Goal: Communication & Community: Share content

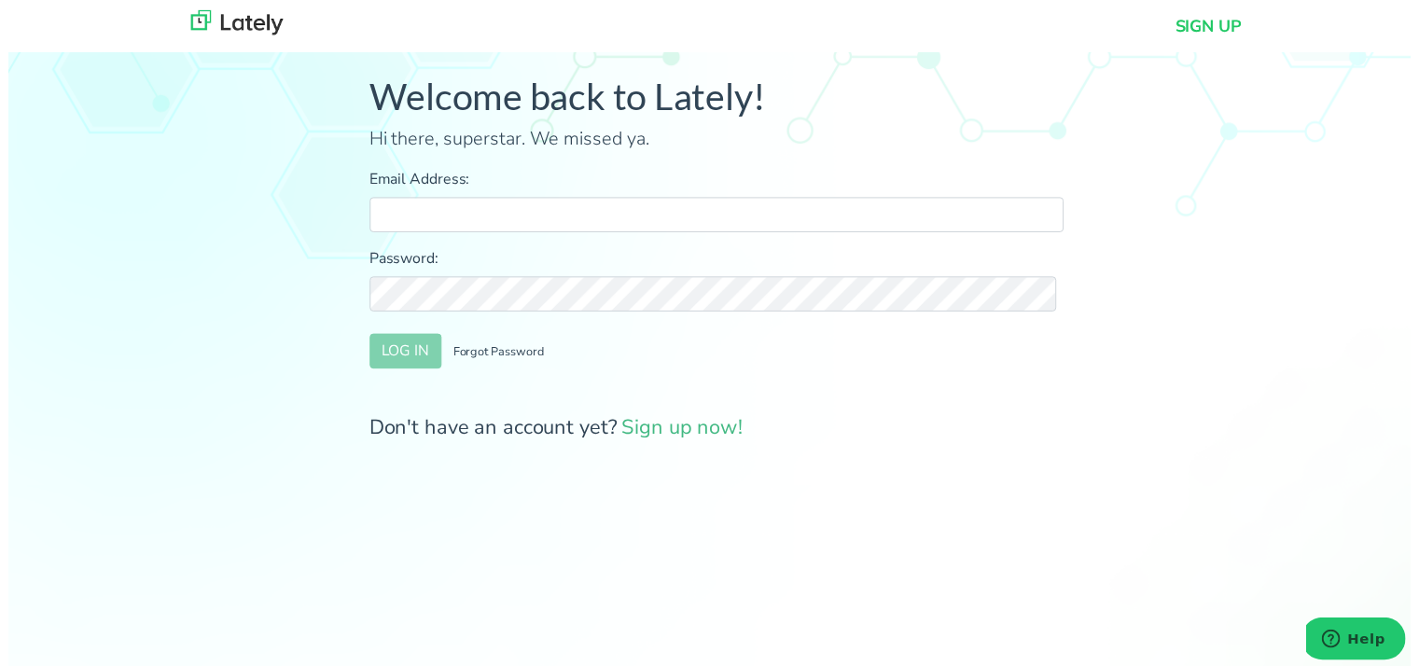
type input "[PERSON_NAME][EMAIL_ADDRESS][DOMAIN_NAME]"
click at [406, 345] on button "LOG IN" at bounding box center [402, 355] width 73 height 35
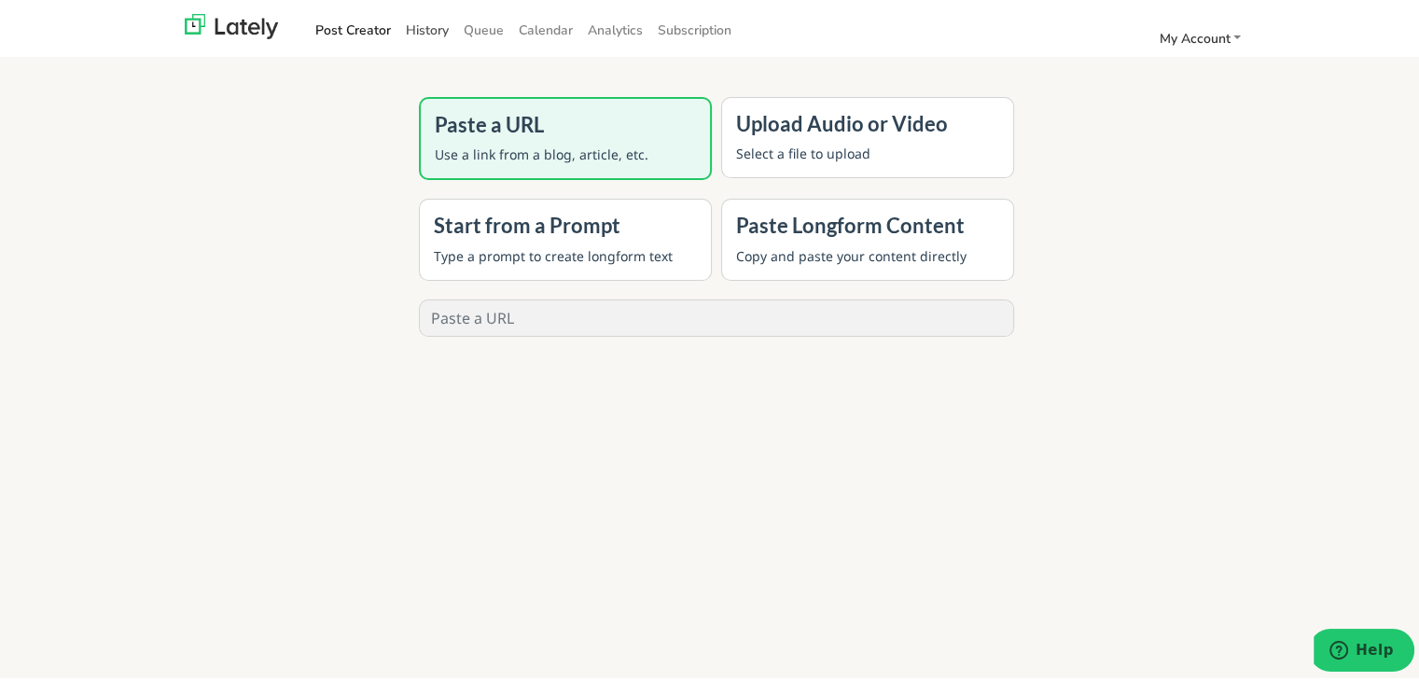
click at [420, 13] on link "History" at bounding box center [427, 26] width 58 height 31
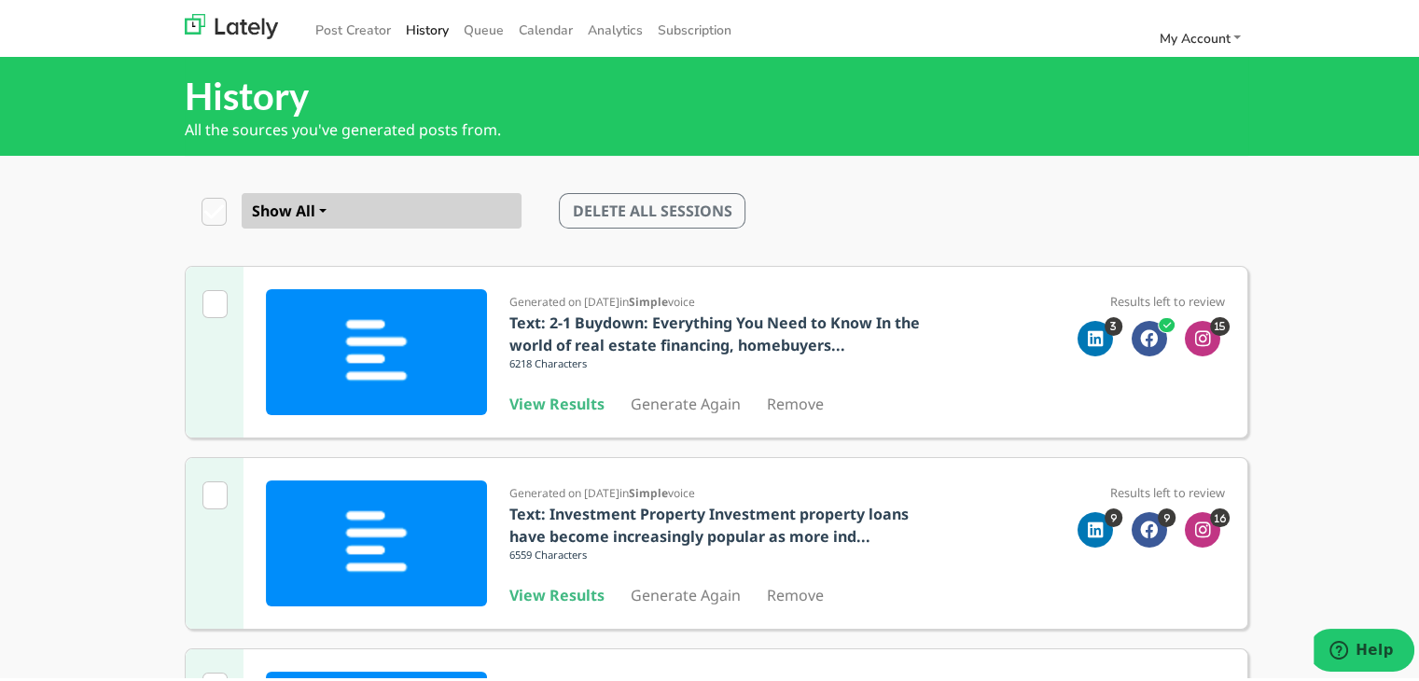
click at [560, 591] on b "View Results" at bounding box center [557, 591] width 95 height 21
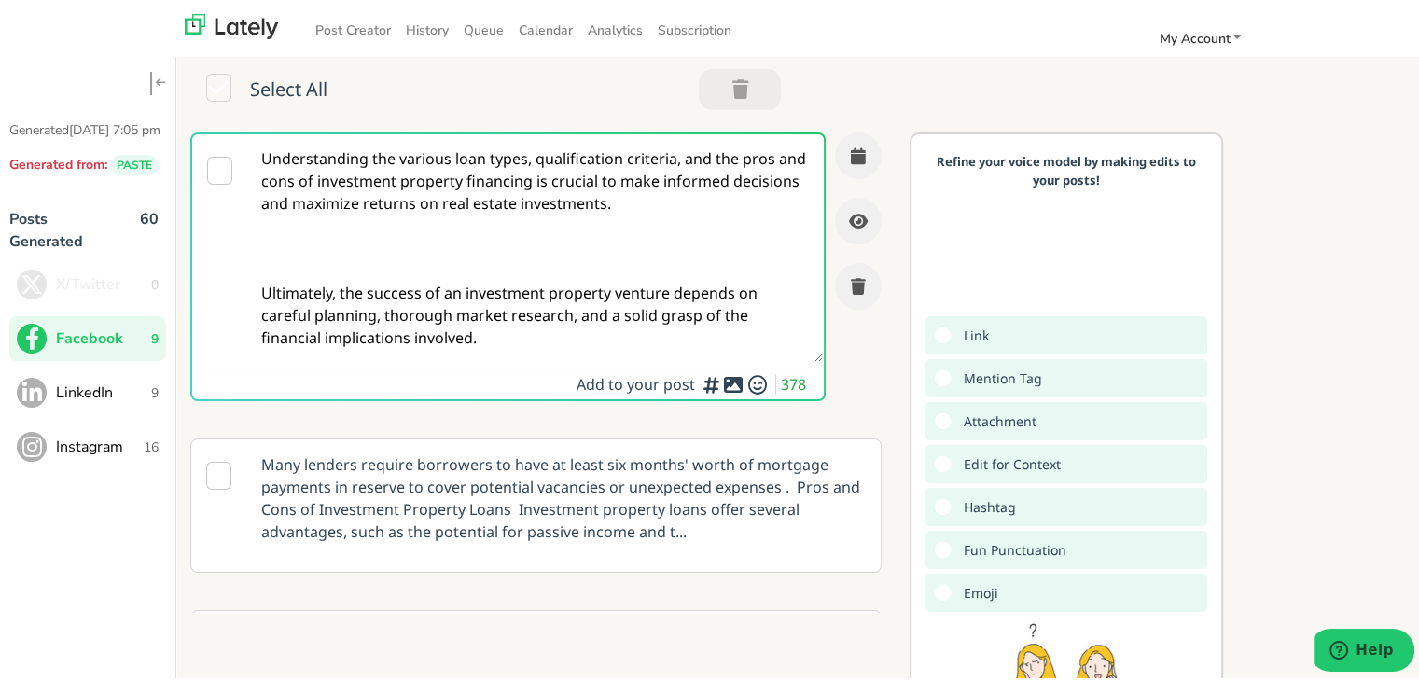
click at [455, 305] on textarea "Understanding the various loan types, qualification criteria, and the pros and …" at bounding box center [535, 245] width 575 height 228
paste textarea "Self-employed in [US_STATE]? Clear Rate Mortgage makes the application process …"
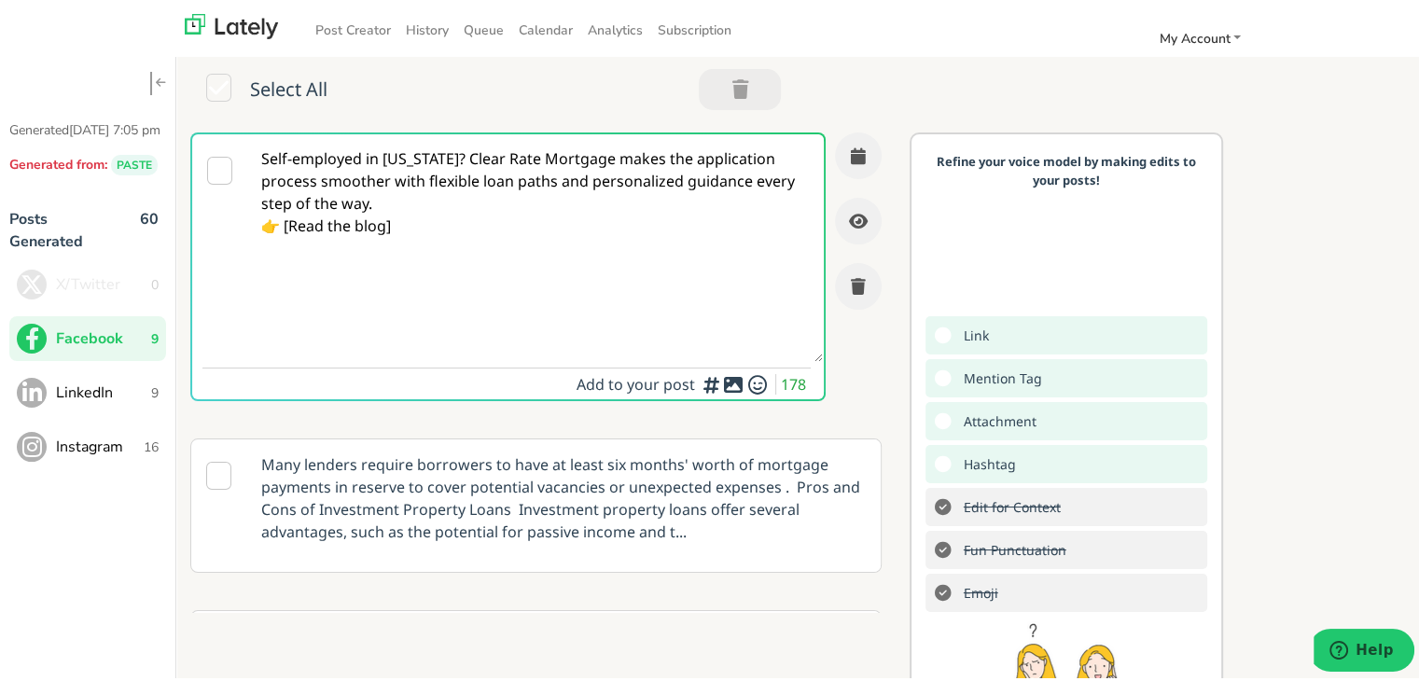
click at [289, 226] on textarea "Self-employed in [US_STATE]? Clear Rate Mortgage makes the application process …" at bounding box center [535, 245] width 575 height 228
click at [398, 219] on textarea "Self-employed in [US_STATE]? Clear Rate Mortgage makes the application process …" at bounding box center [535, 245] width 575 height 228
click at [388, 197] on textarea "Self-employed in [US_STATE]? Clear Rate Mortgage makes the application process …" at bounding box center [535, 245] width 575 height 228
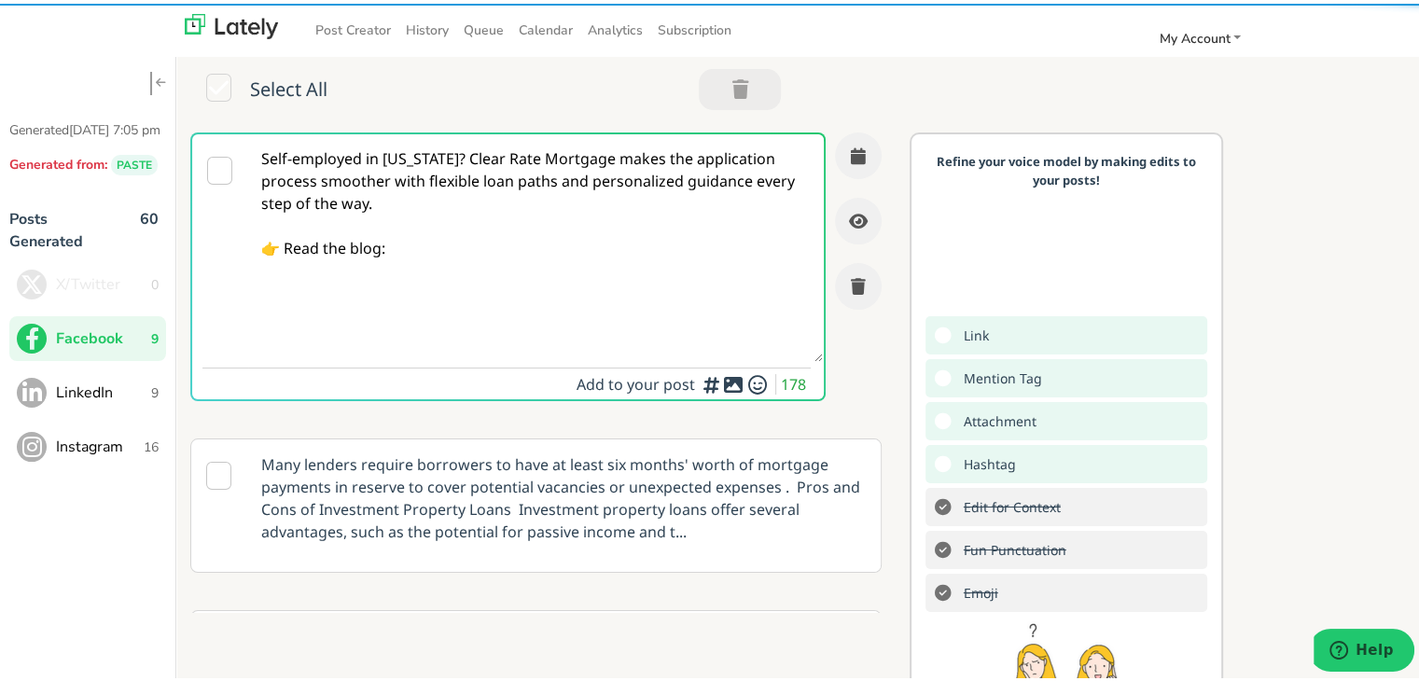
click at [459, 157] on textarea "Self-employed in [US_STATE]? Clear Rate Mortgage makes the application process …" at bounding box center [535, 245] width 575 height 228
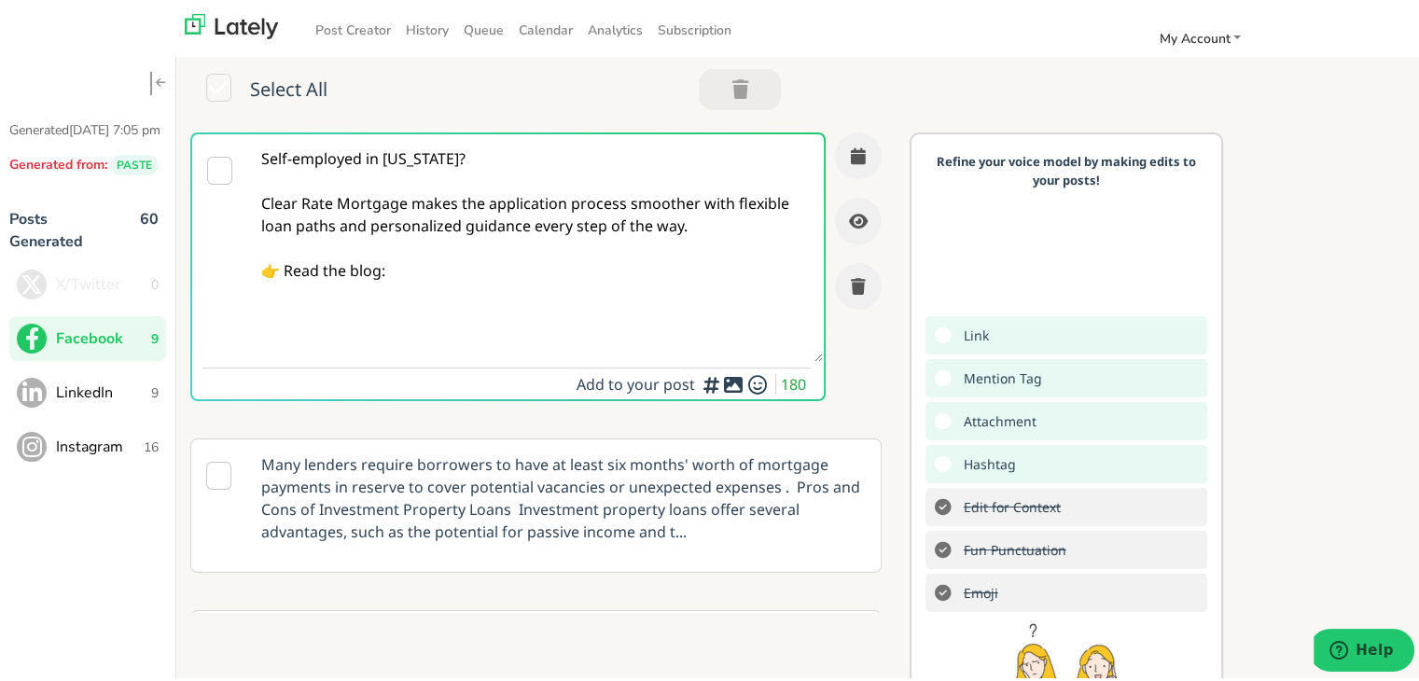
click at [498, 268] on textarea "Self-employed in [US_STATE]? Clear Rate Mortgage makes the application process …" at bounding box center [535, 245] width 575 height 228
paste textarea "[URL][DOMAIN_NAME][US_STATE]"
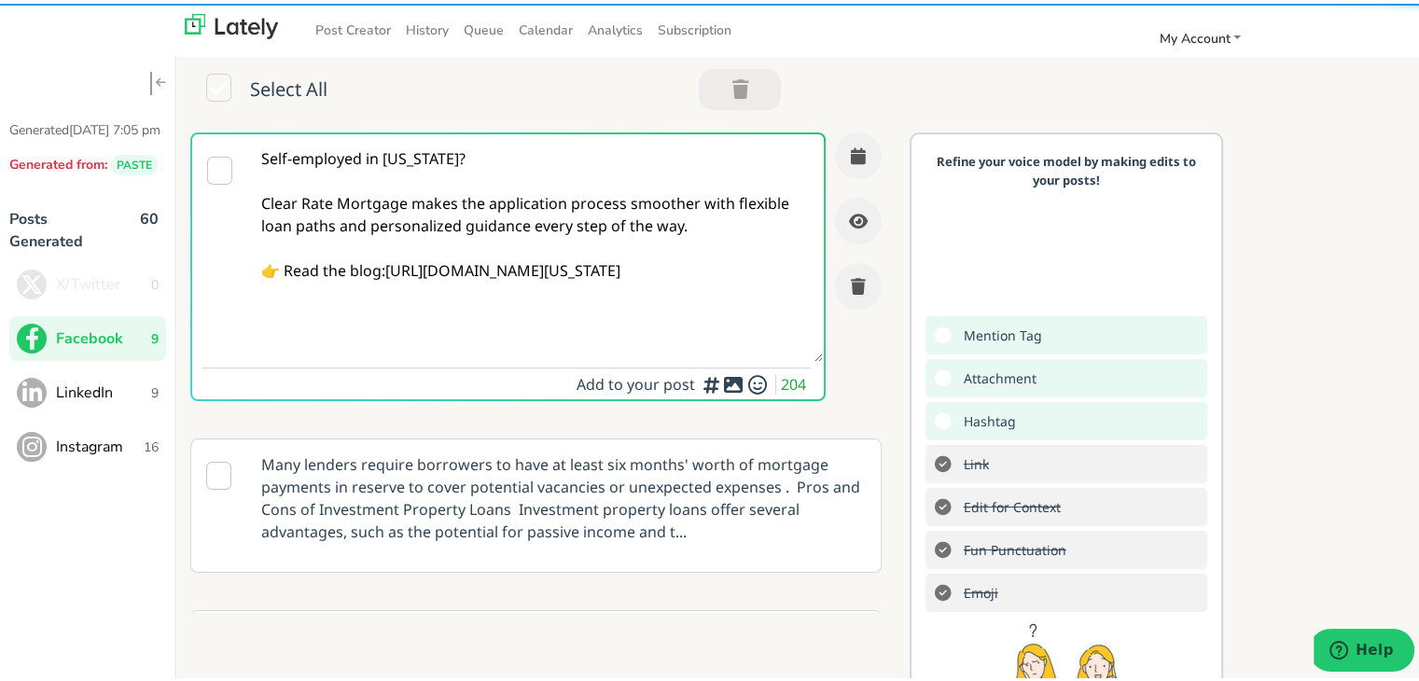
click at [399, 252] on textarea "Self-employed in [US_STATE]? Clear Rate Mortgage makes the application process …" at bounding box center [535, 245] width 575 height 228
click at [388, 266] on textarea "Self-employed in [US_STATE]? Clear Rate Mortgage makes the application process …" at bounding box center [535, 245] width 575 height 228
type textarea "Self-employed in [US_STATE]? Clear Rate Mortgage makes the application process …"
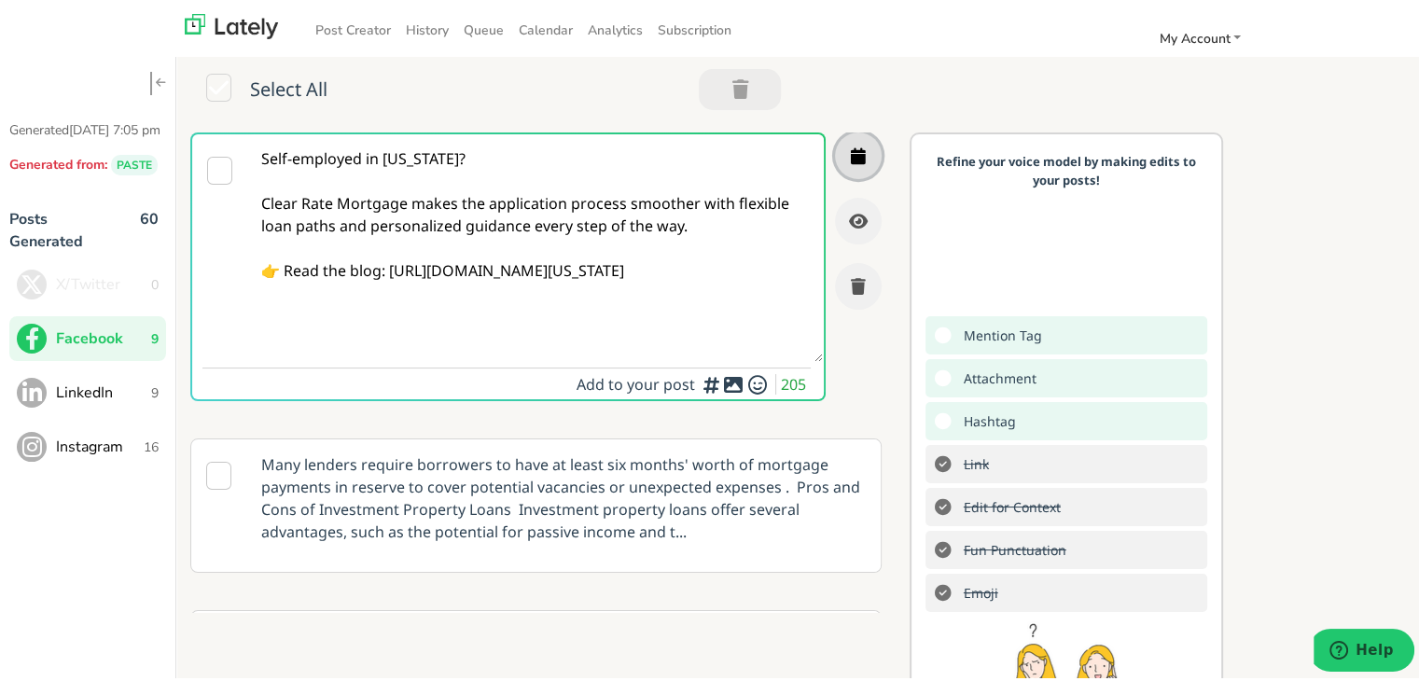
click at [844, 146] on button "button" at bounding box center [858, 152] width 47 height 47
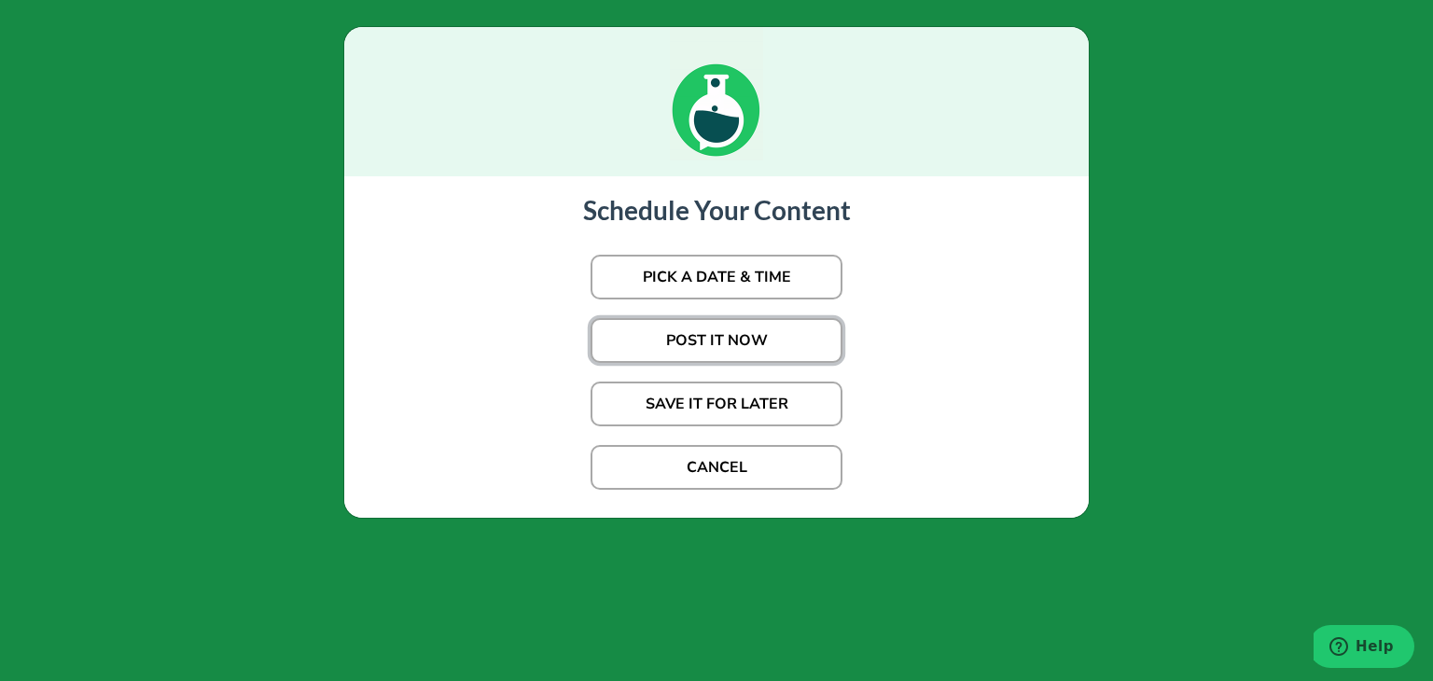
click at [698, 355] on button "POST IT NOW" at bounding box center [717, 340] width 252 height 45
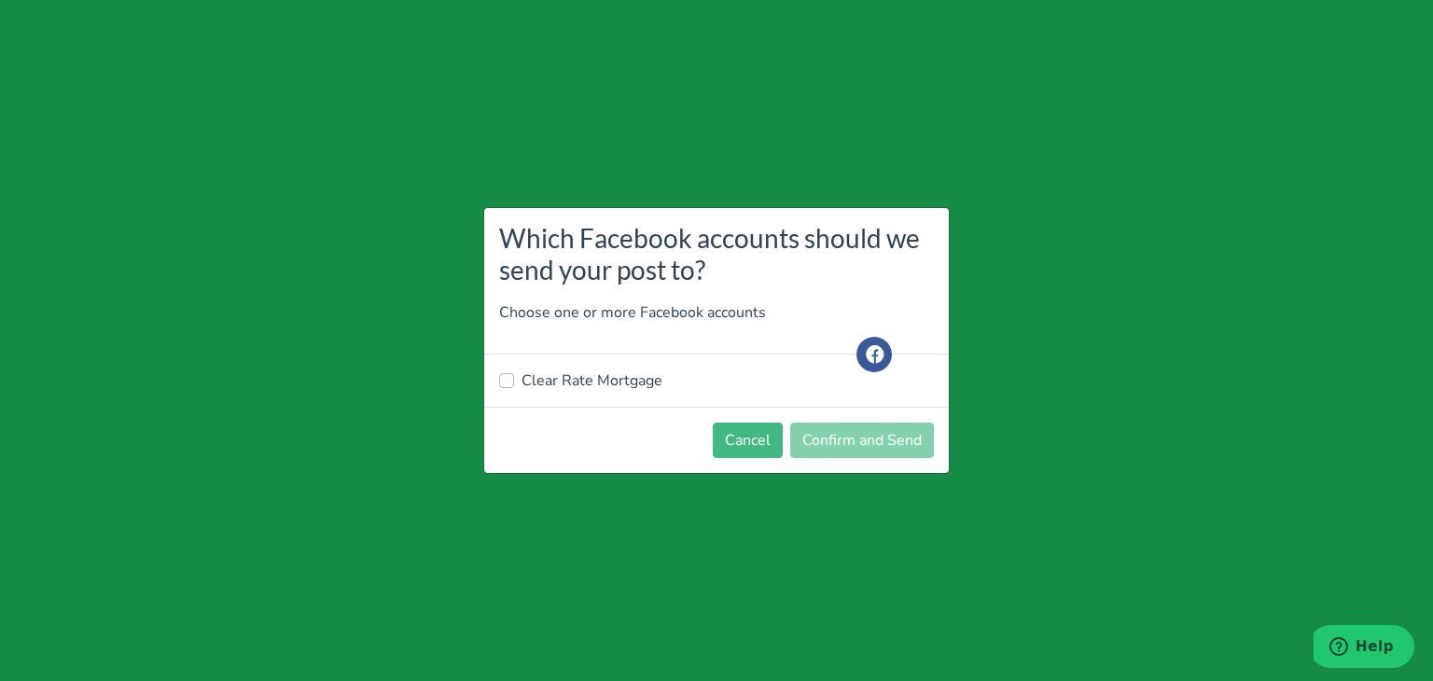
click at [571, 373] on label "Clear Rate Mortgage" at bounding box center [592, 381] width 141 height 22
click at [514, 373] on input "Clear Rate Mortgage" at bounding box center [506, 379] width 15 height 19
checkbox input "true"
click at [849, 445] on button "Confirm and Send" at bounding box center [862, 440] width 144 height 35
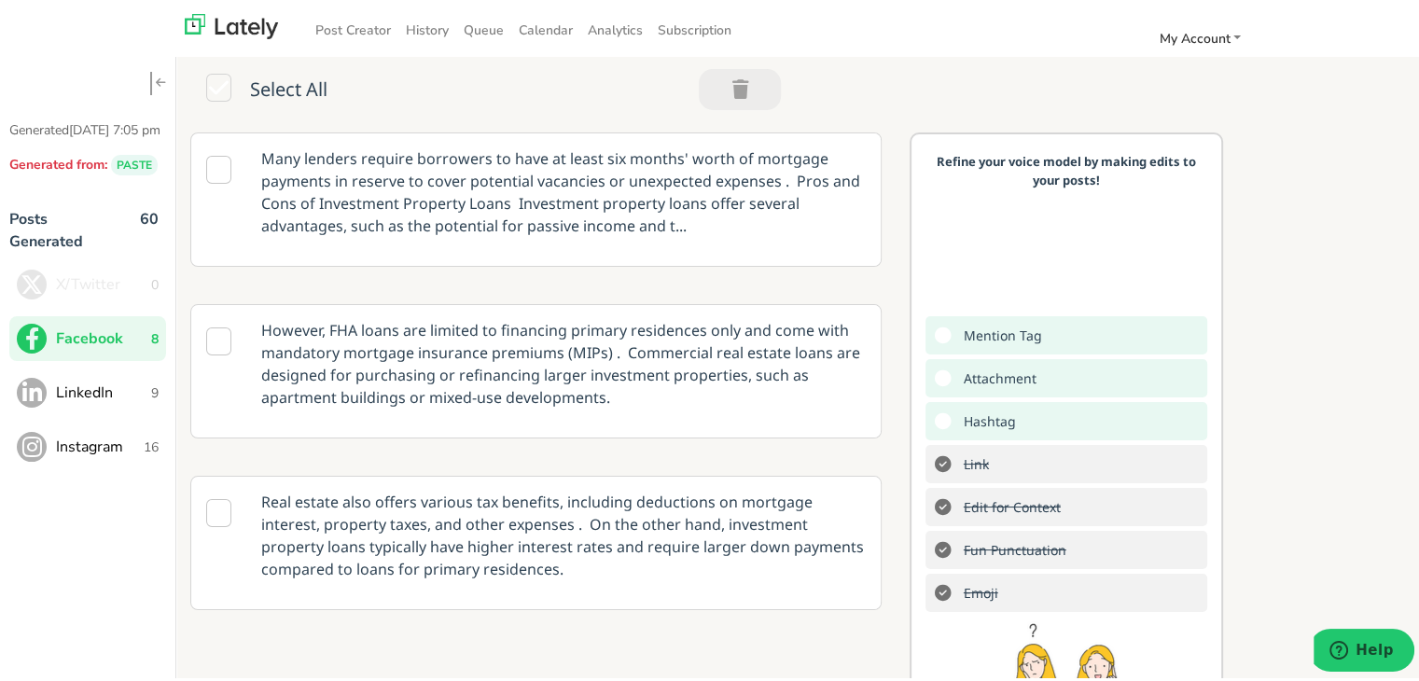
click at [133, 400] on span "LinkedIn" at bounding box center [103, 389] width 95 height 22
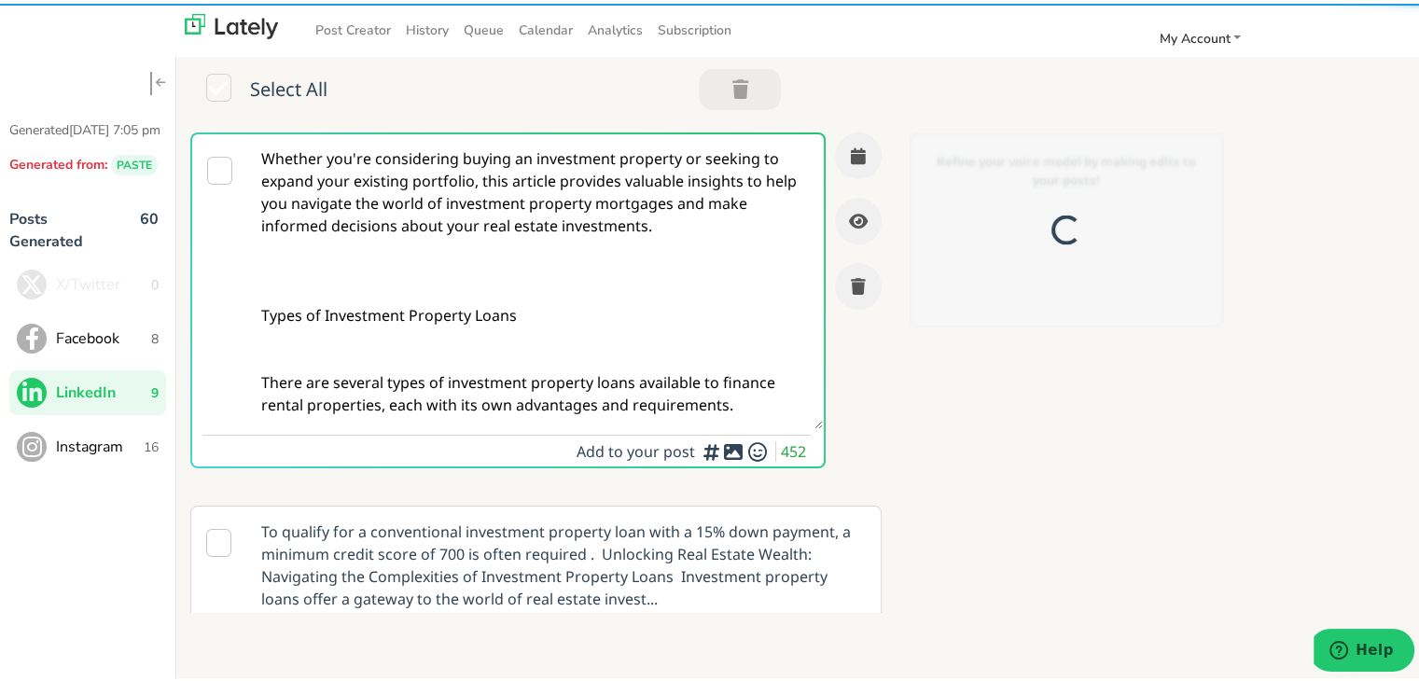
click at [436, 139] on textarea "Whether you're considering buying an investment property or seeking to expand y…" at bounding box center [535, 278] width 575 height 295
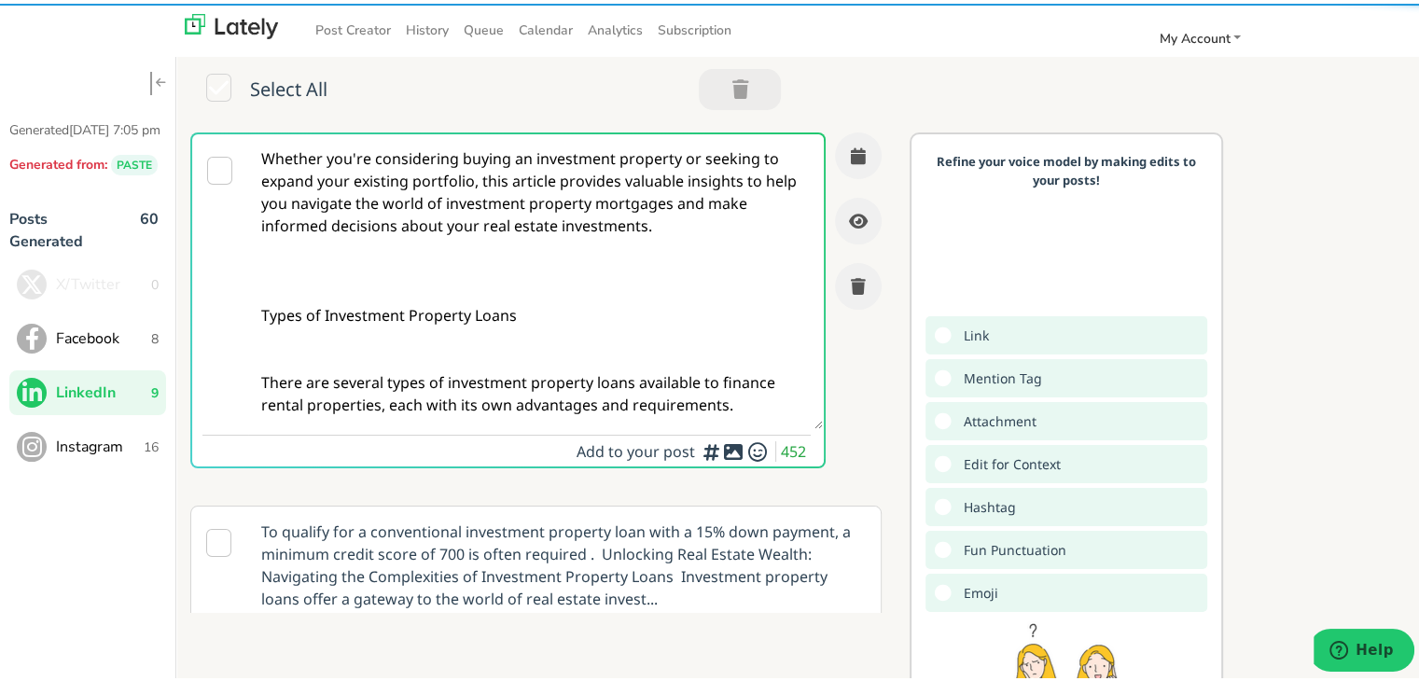
click at [436, 139] on textarea "Whether you're considering buying an investment property or seeking to expand y…" at bounding box center [535, 278] width 575 height 295
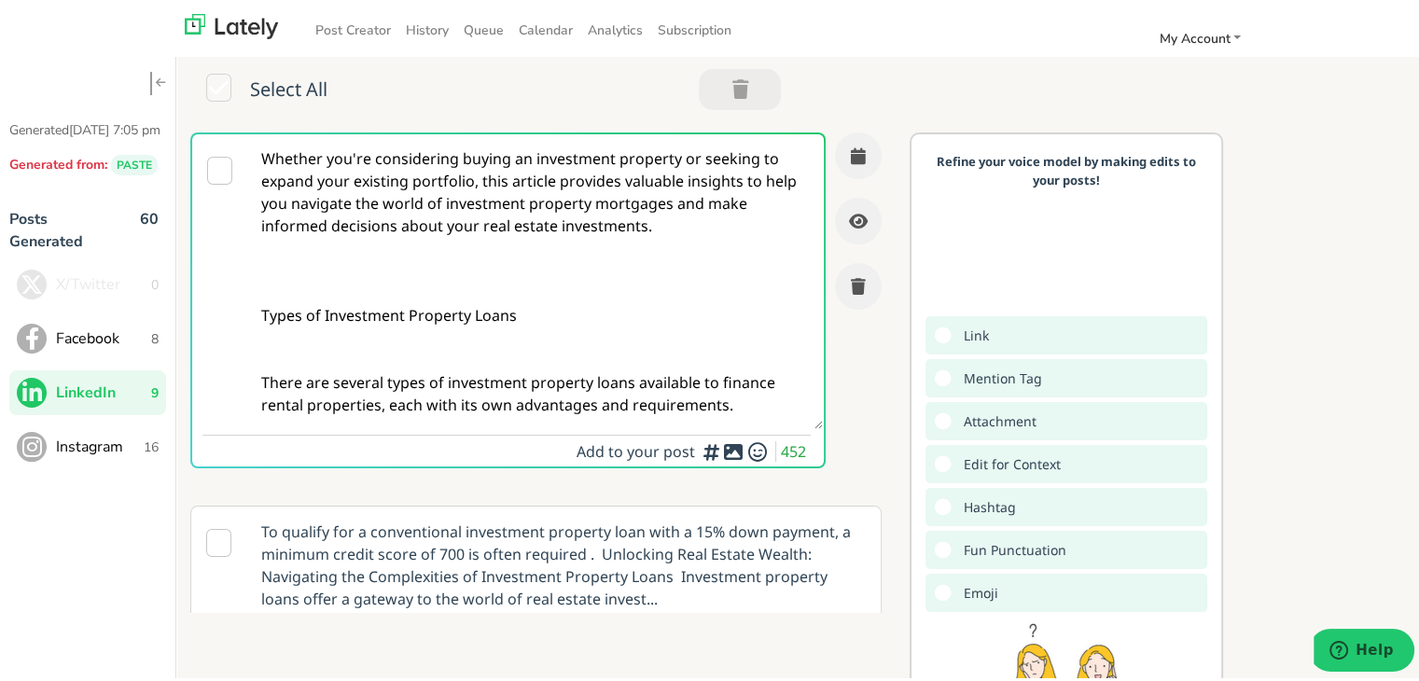
paste textarea "Self-employed in [US_STATE]? Clear Rate Mortgage offers adaptable loan solution…"
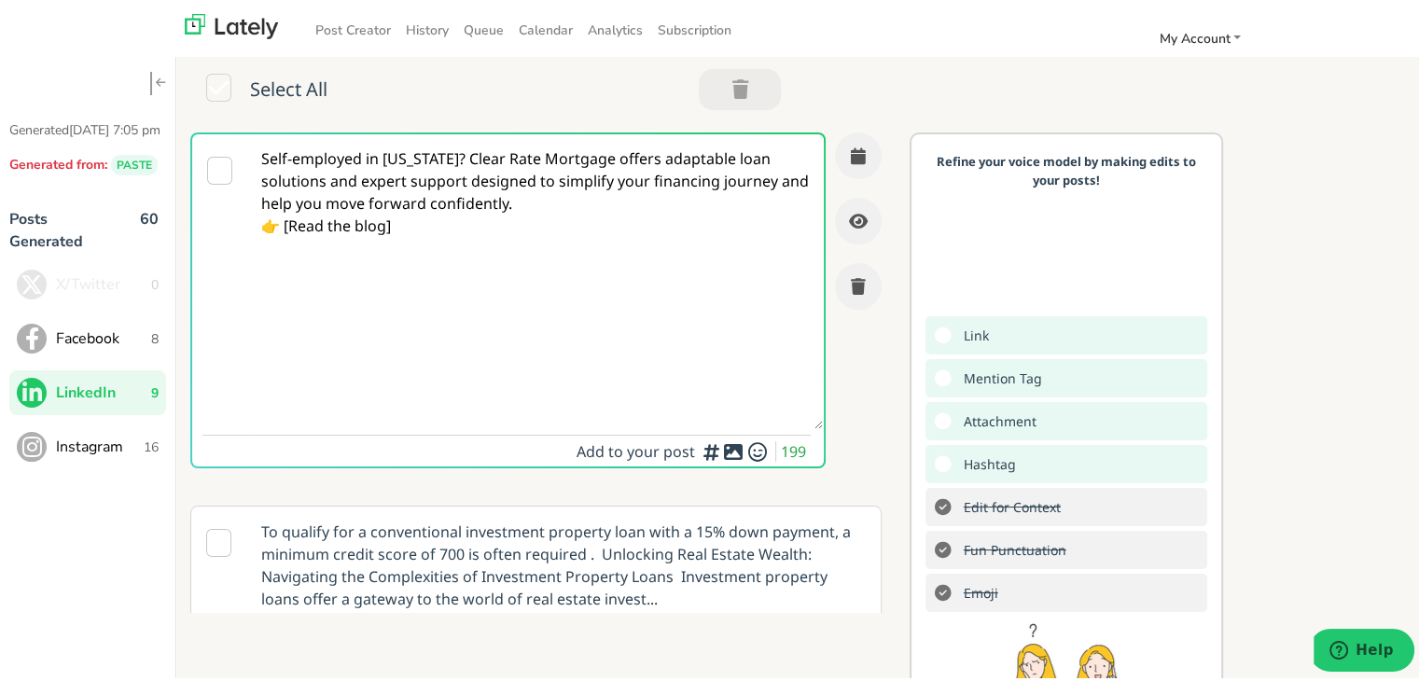
click at [459, 155] on textarea "Self-employed in [US_STATE]? Clear Rate Mortgage offers adaptable loan solution…" at bounding box center [535, 278] width 575 height 295
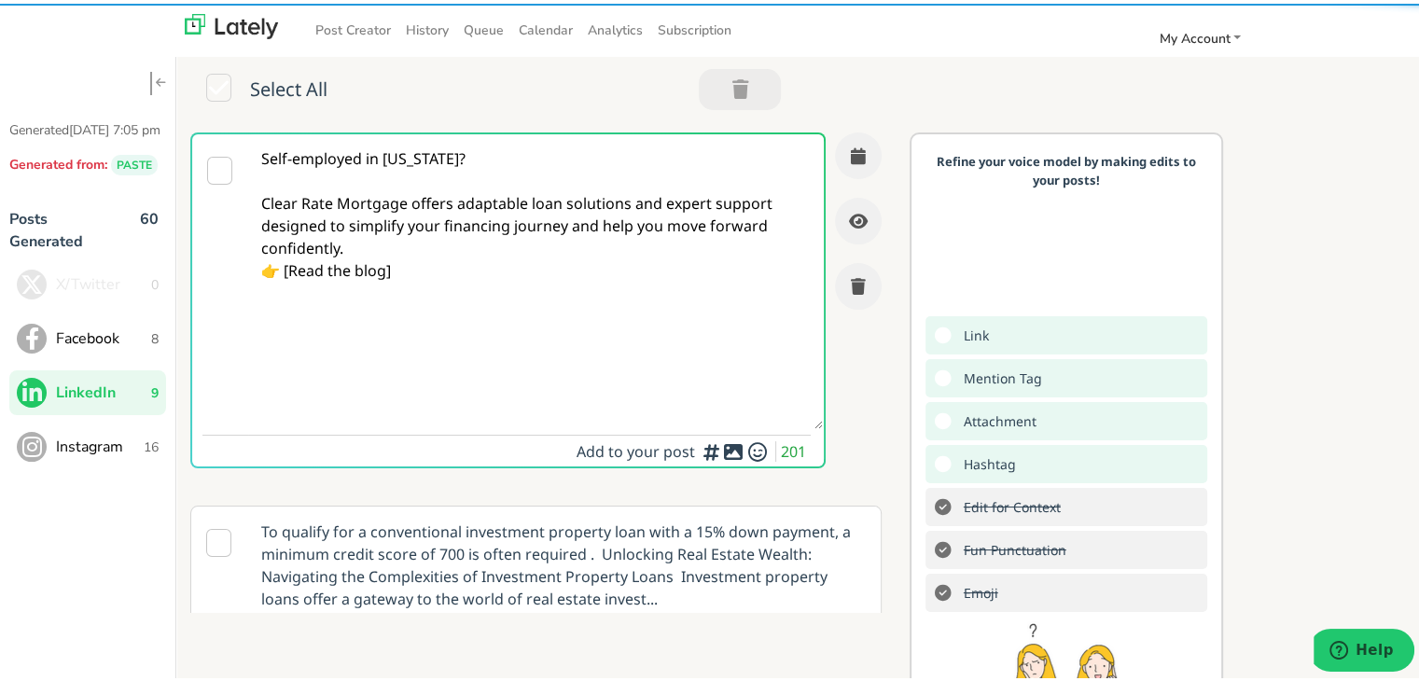
click at [353, 241] on textarea "Self-employed in [US_STATE]? Clear Rate Mortgage offers adaptable loan solution…" at bounding box center [535, 278] width 575 height 295
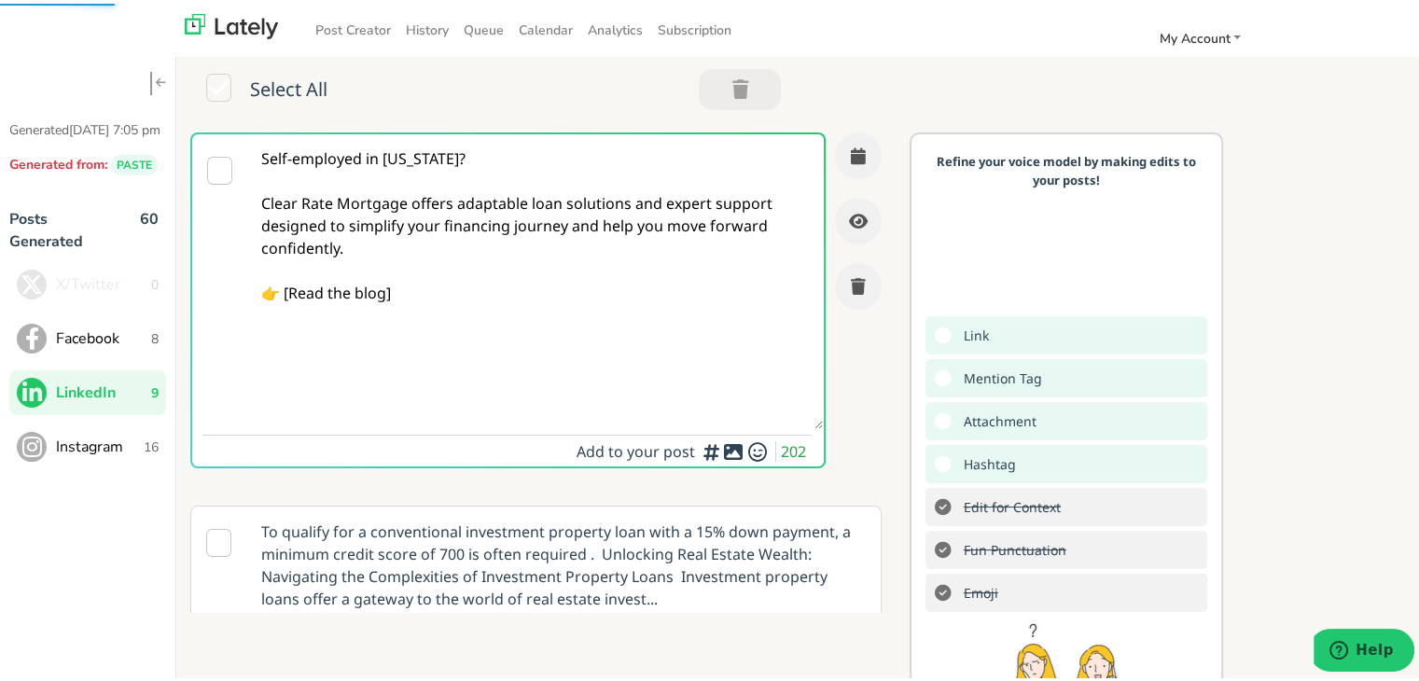
click at [286, 288] on textarea "Self-employed in [US_STATE]? Clear Rate Mortgage offers adaptable loan solution…" at bounding box center [535, 278] width 575 height 295
click at [414, 287] on textarea "Self-employed in [US_STATE]? Clear Rate Mortgage offers adaptable loan solution…" at bounding box center [535, 278] width 575 height 295
paste textarea "[URL][DOMAIN_NAME][US_STATE]"
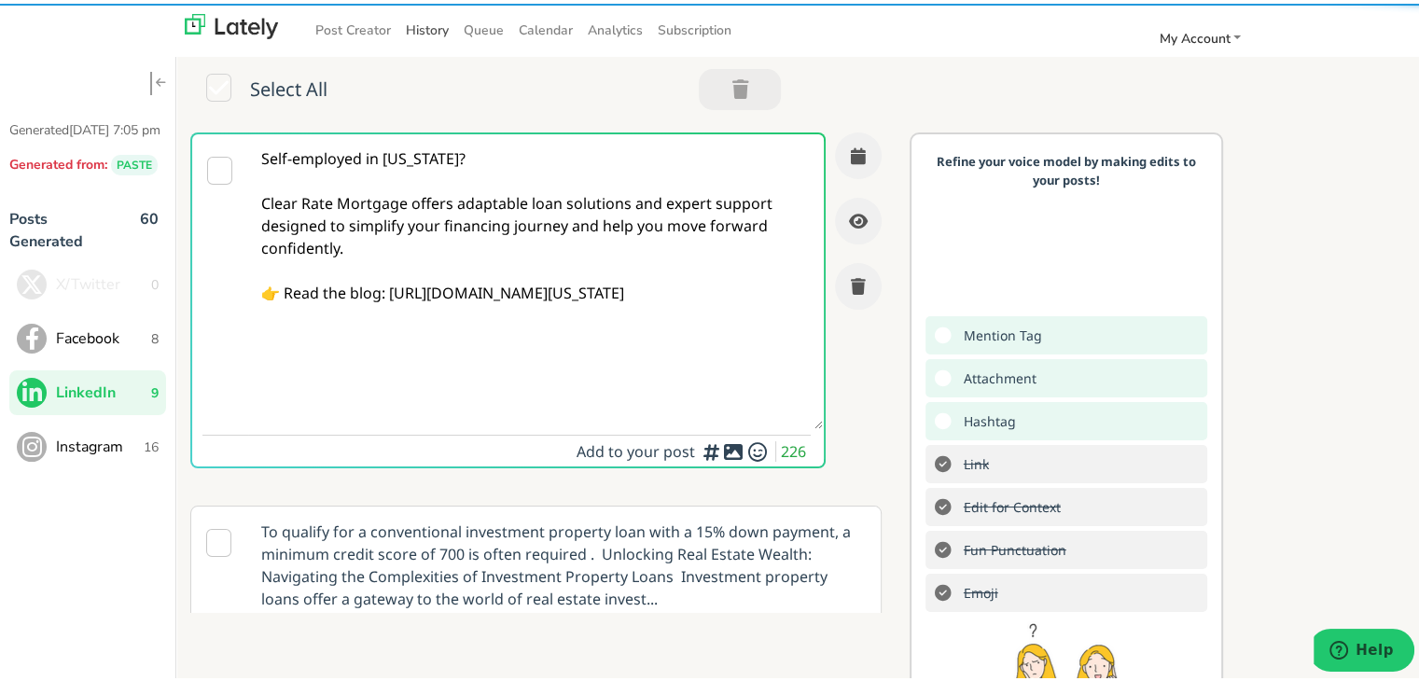
type textarea "Self-employed in [US_STATE]? Clear Rate Mortgage offers adaptable loan solution…"
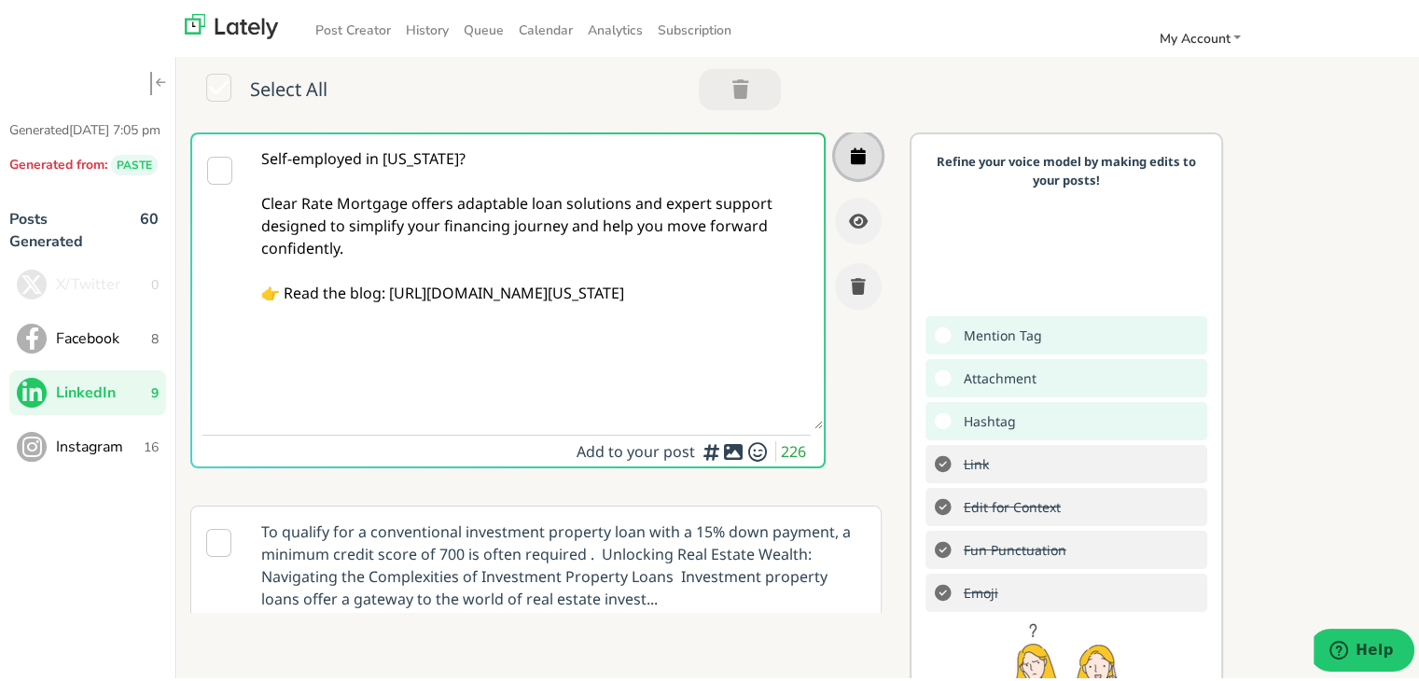
click at [851, 155] on icon "button" at bounding box center [858, 152] width 15 height 17
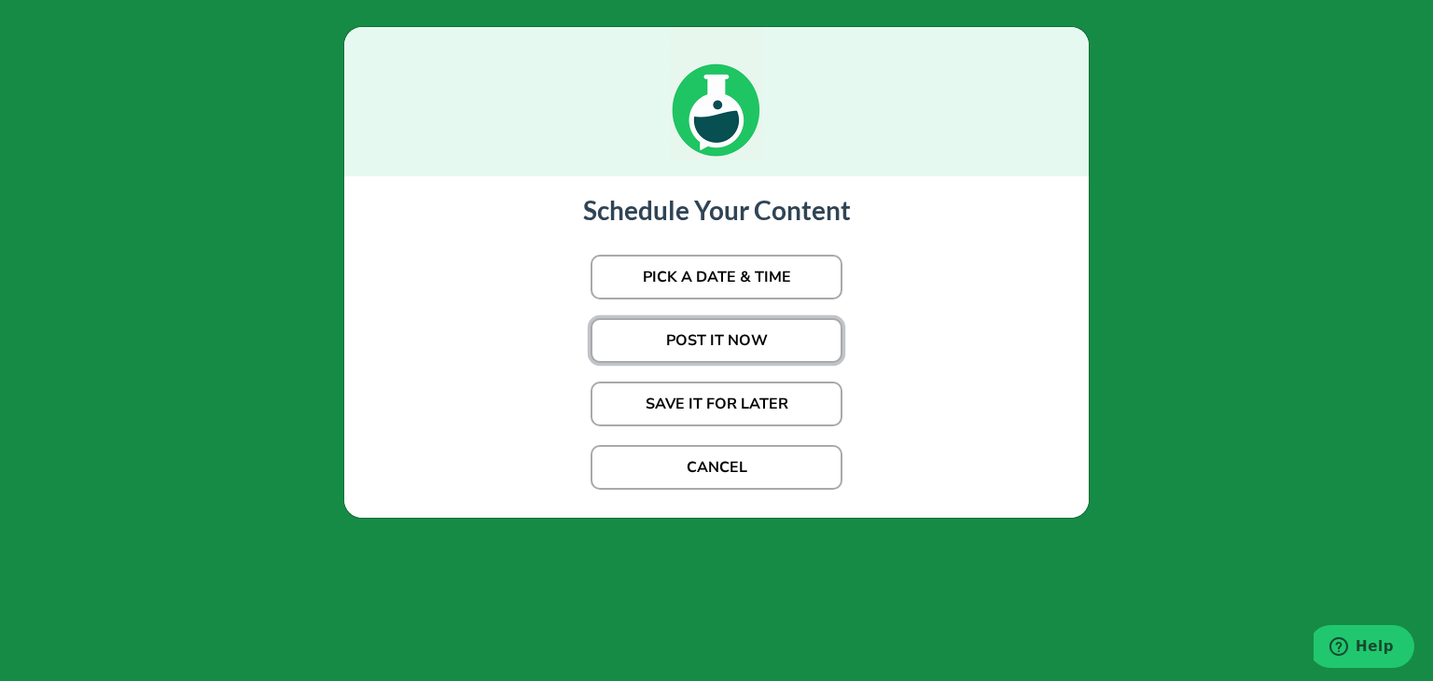
click at [706, 329] on button "POST IT NOW" at bounding box center [717, 340] width 252 height 45
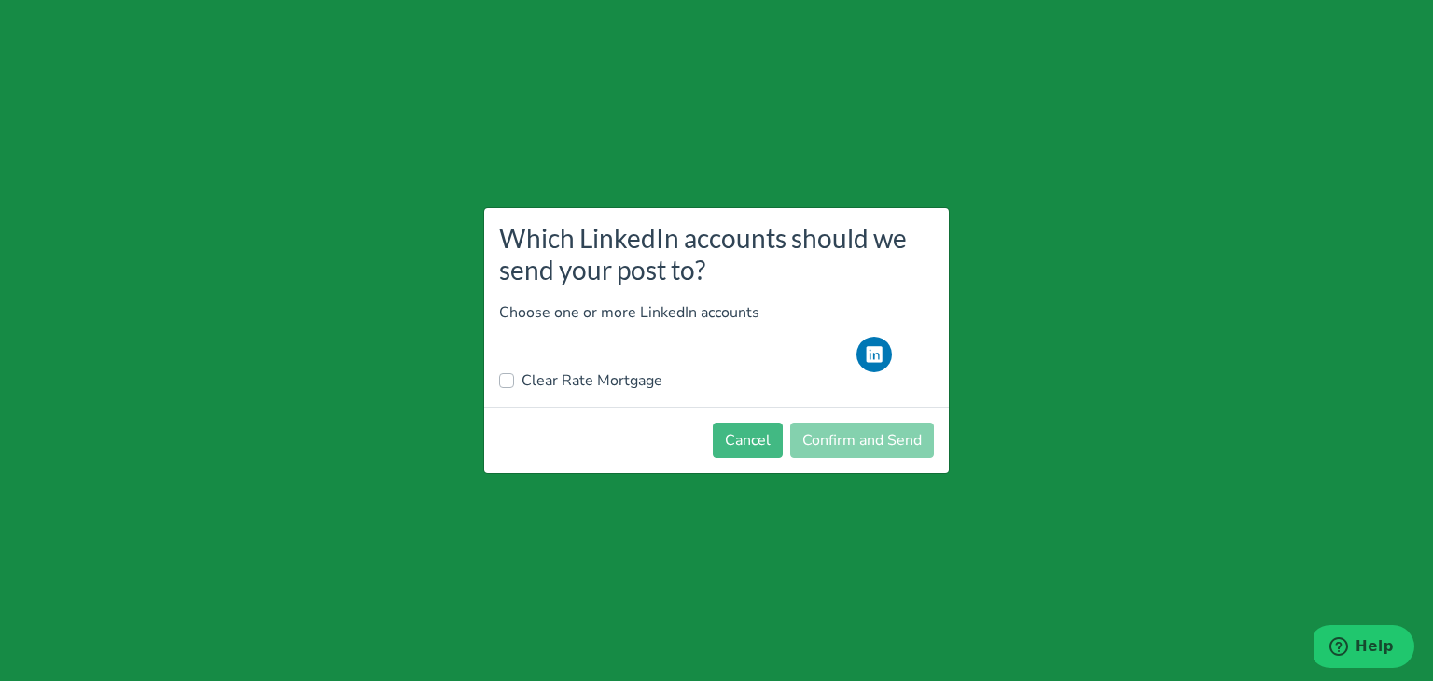
click at [613, 375] on label "Clear Rate Mortgage" at bounding box center [592, 381] width 141 height 22
click at [514, 375] on input "Clear Rate Mortgage" at bounding box center [506, 379] width 15 height 19
checkbox input "true"
click at [858, 440] on button "Confirm and Send" at bounding box center [862, 440] width 144 height 35
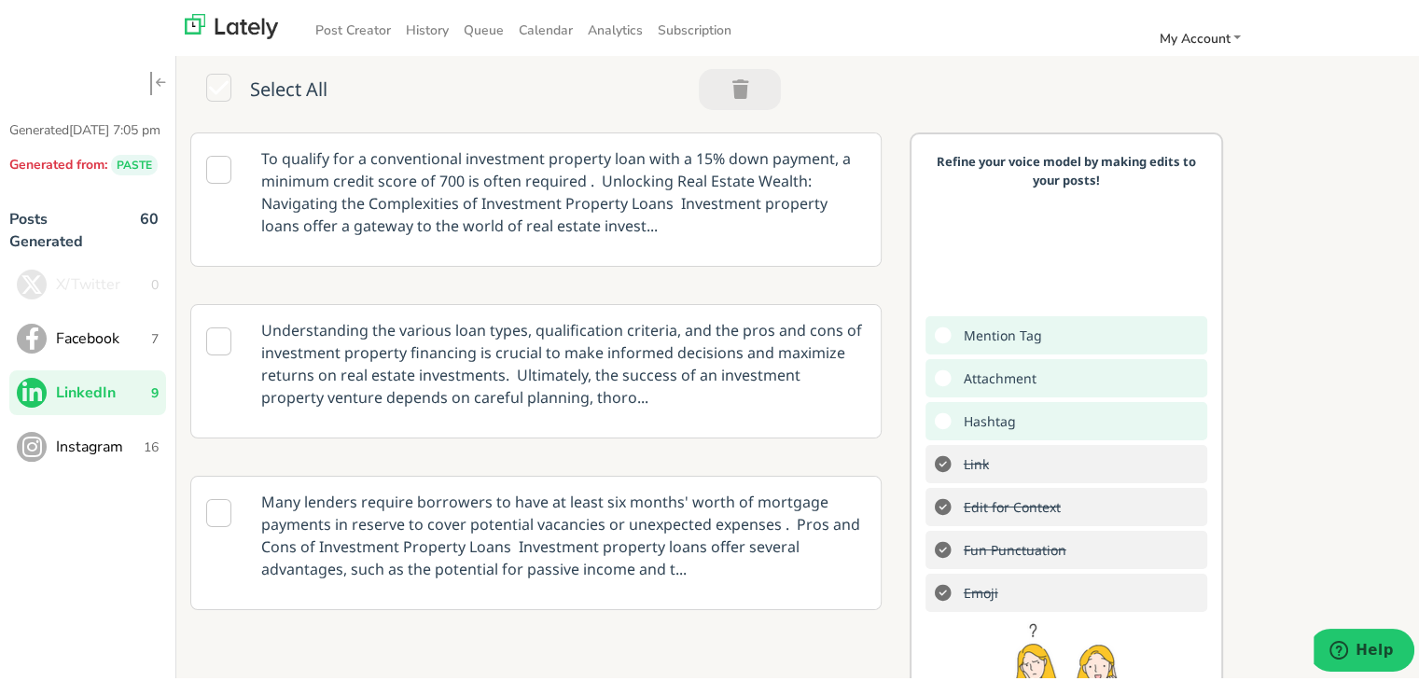
click at [466, 210] on p "To qualify for a conventional investment property loan with a 15% down payment,…" at bounding box center [563, 189] width 633 height 118
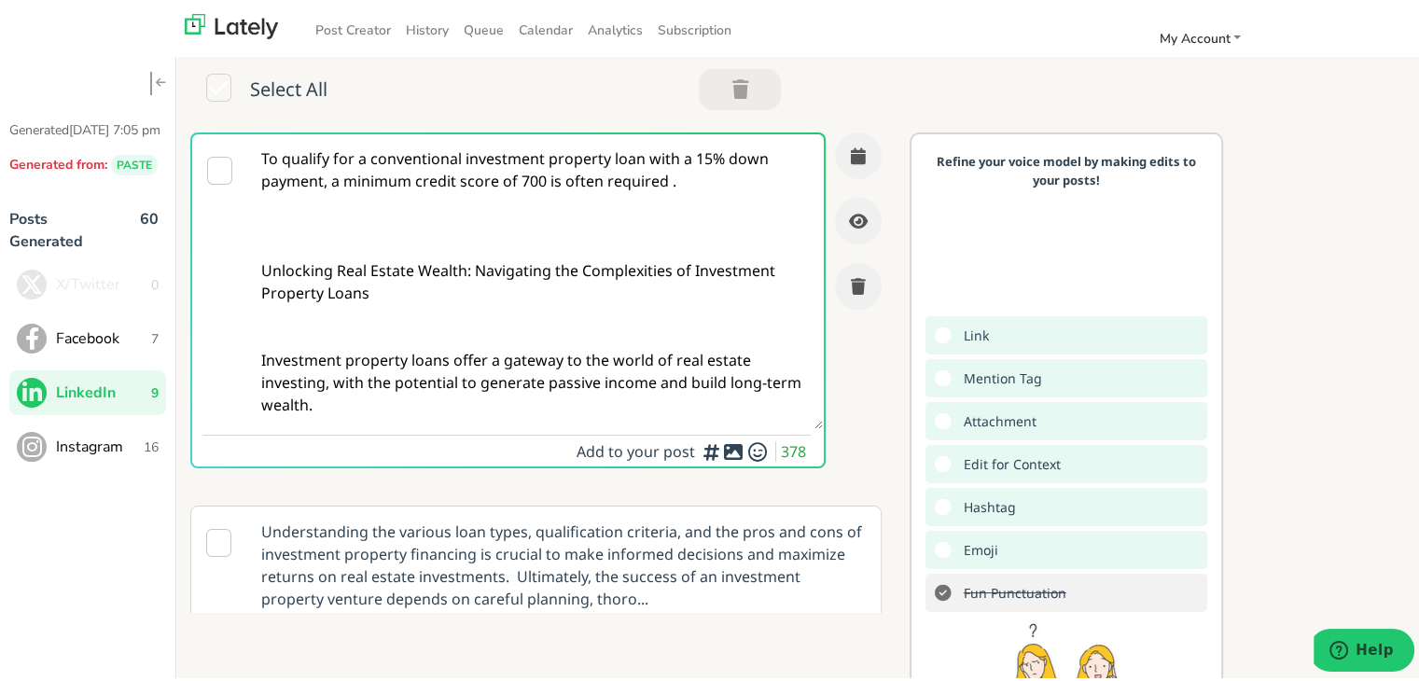
click at [112, 357] on button "Facebook 7" at bounding box center [87, 335] width 157 height 45
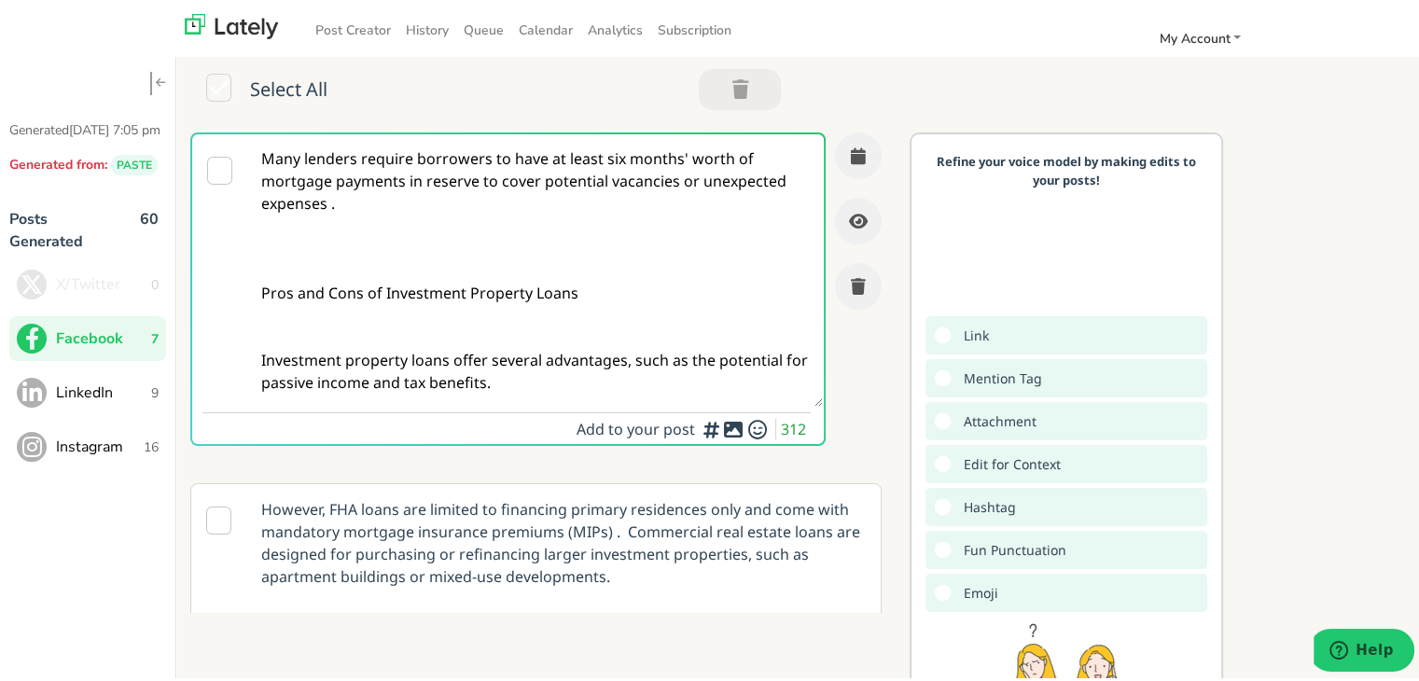
paste textarea "Self-employed in [US_STATE]? Clear Rate Mortgage offers flexible loan options a…"
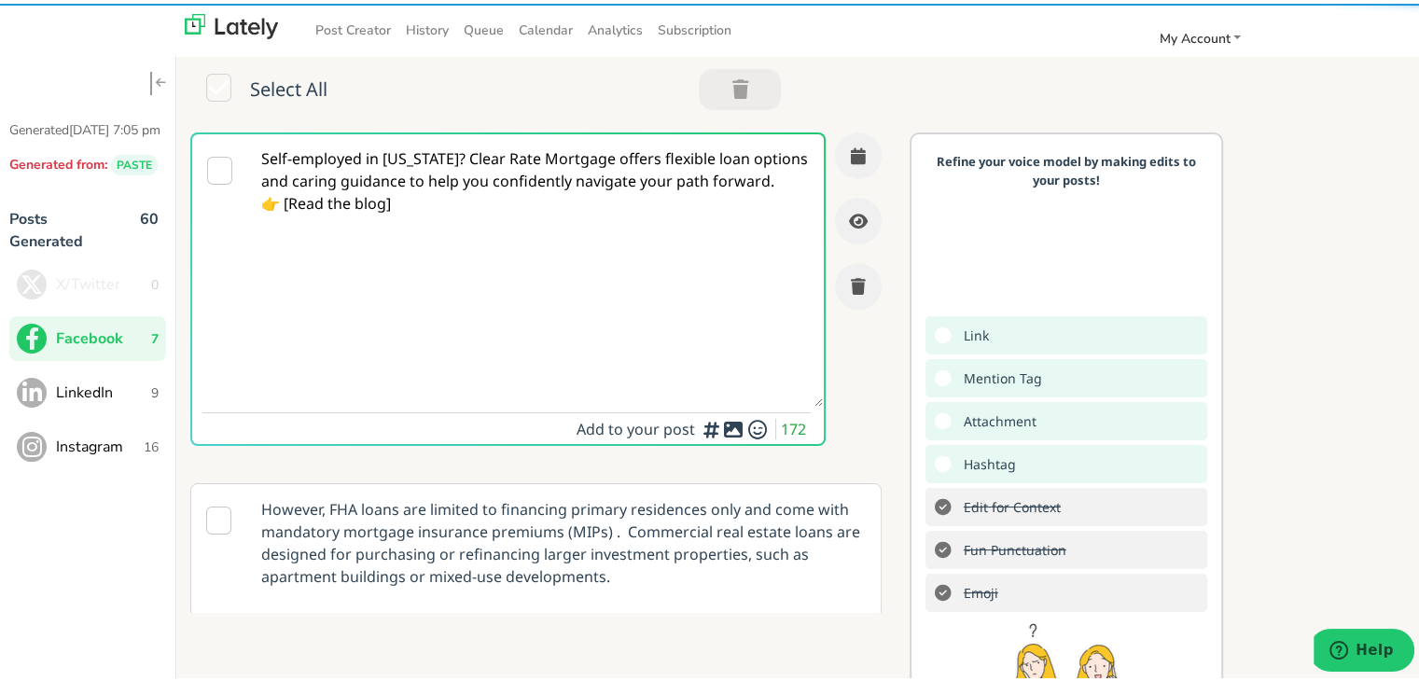
click at [370, 202] on textarea "Self-employed in [US_STATE]? Clear Rate Mortgage offers flexible loan options a…" at bounding box center [535, 267] width 575 height 273
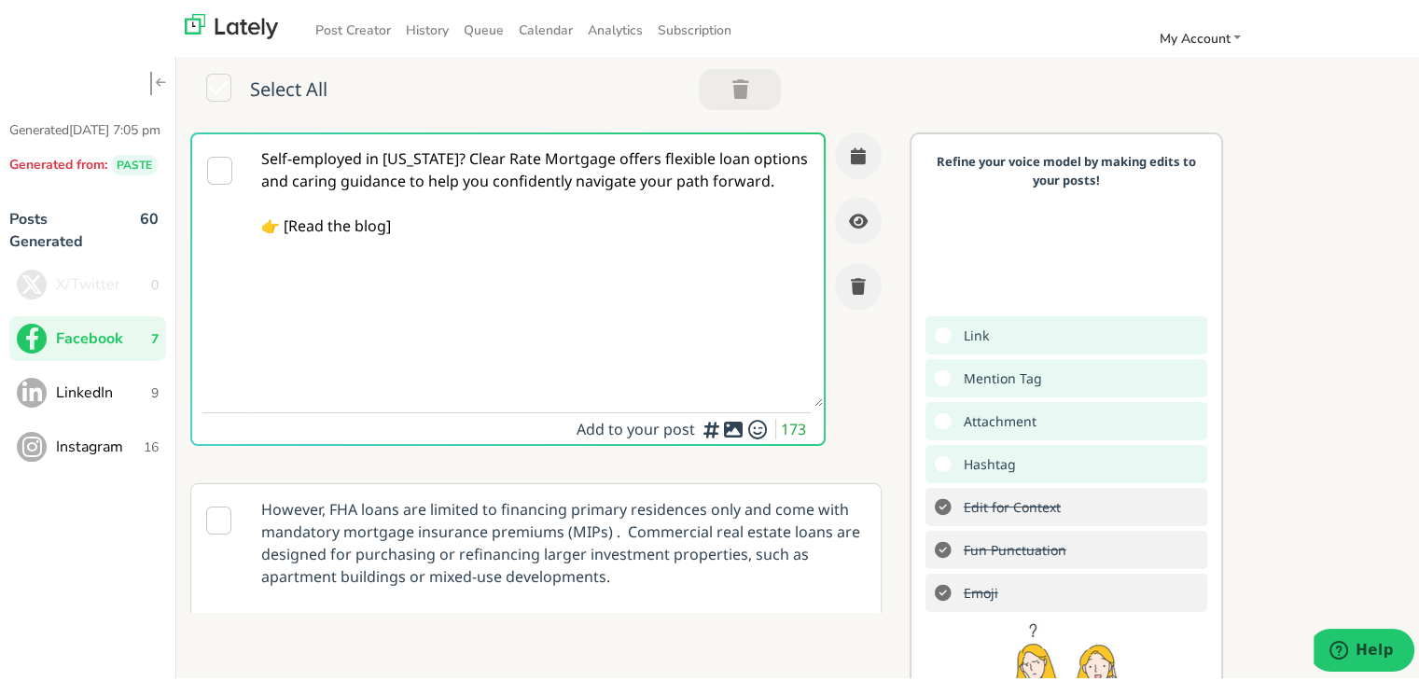
click at [497, 155] on textarea "Self-employed in [US_STATE]? Clear Rate Mortgage offers flexible loan options a…" at bounding box center [535, 267] width 575 height 273
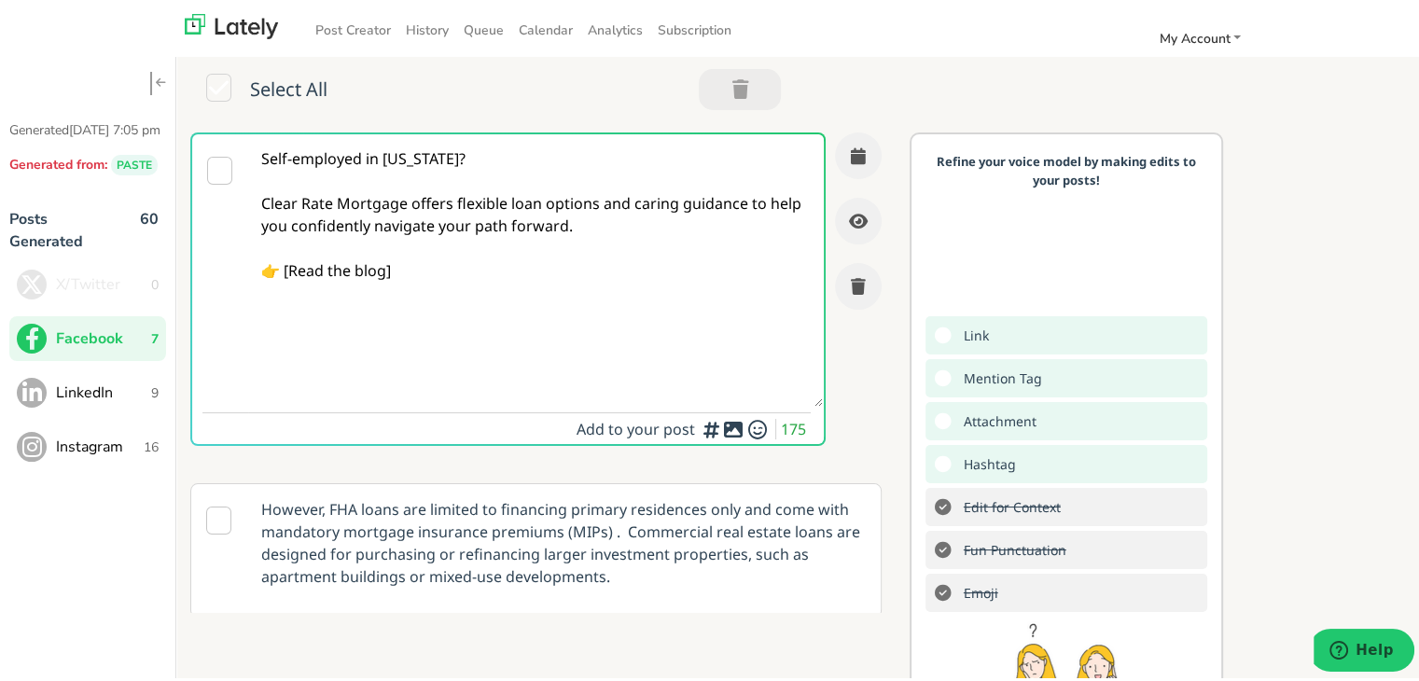
click at [289, 270] on textarea "Self-employed in [US_STATE]? Clear Rate Mortgage offers flexible loan options a…" at bounding box center [535, 267] width 575 height 273
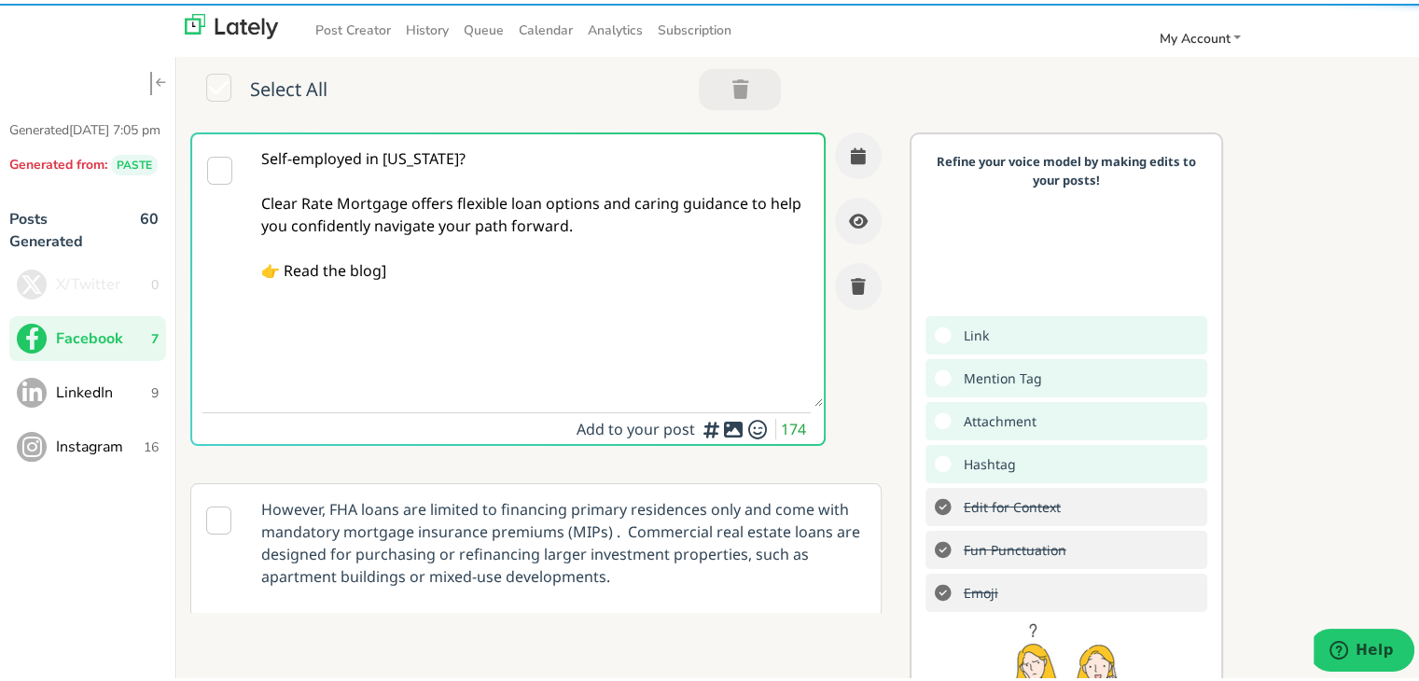
click at [447, 267] on textarea "Self-employed in [US_STATE]? Clear Rate Mortgage offers flexible loan options a…" at bounding box center [535, 267] width 575 height 273
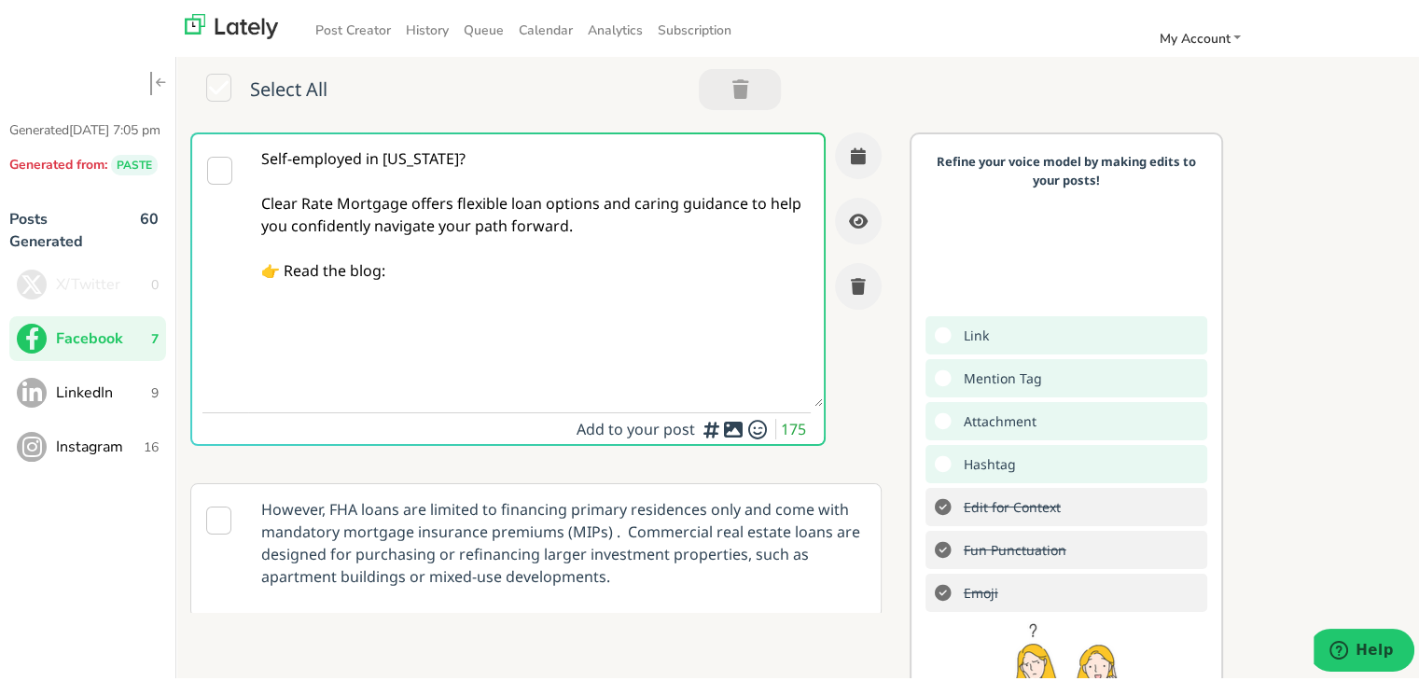
click at [1400, 326] on div "Self-employed in [US_STATE]? Clear Rate Mortgage offers flexible loan options a…" at bounding box center [804, 478] width 1257 height 698
click at [665, 248] on textarea "Self-employed in [US_STATE]? Clear Rate Mortgage offers flexible loan options a…" at bounding box center [535, 267] width 575 height 273
click at [641, 258] on textarea "Self-employed in [US_STATE]? Clear Rate Mortgage offers flexible loan options a…" at bounding box center [535, 267] width 575 height 273
paste textarea "[URL][DOMAIN_NAME]"
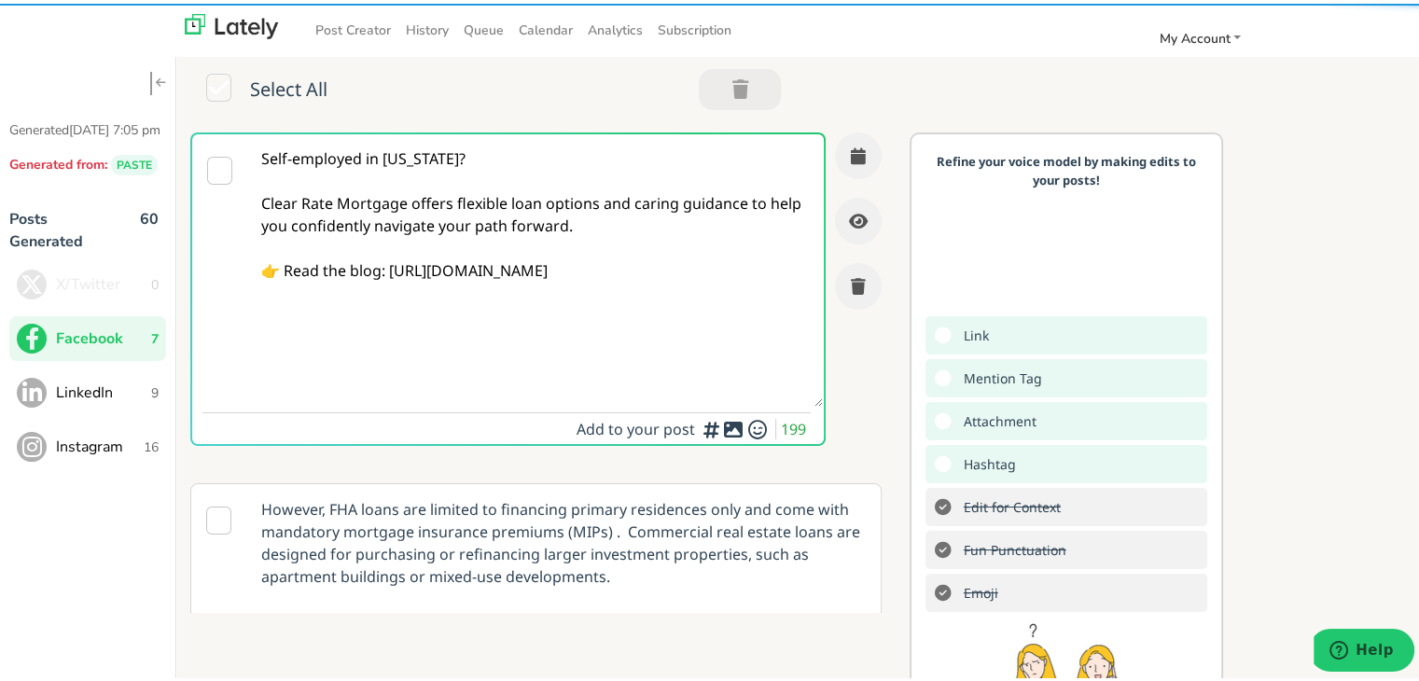
type textarea "Self-employed in [US_STATE]? Clear Rate Mortgage offers flexible loan options a…"
click at [606, 210] on textarea "Self-employed in [US_STATE]? Clear Rate Mortgage offers flexible loan options a…" at bounding box center [535, 267] width 575 height 273
click at [845, 146] on button "button" at bounding box center [858, 152] width 47 height 47
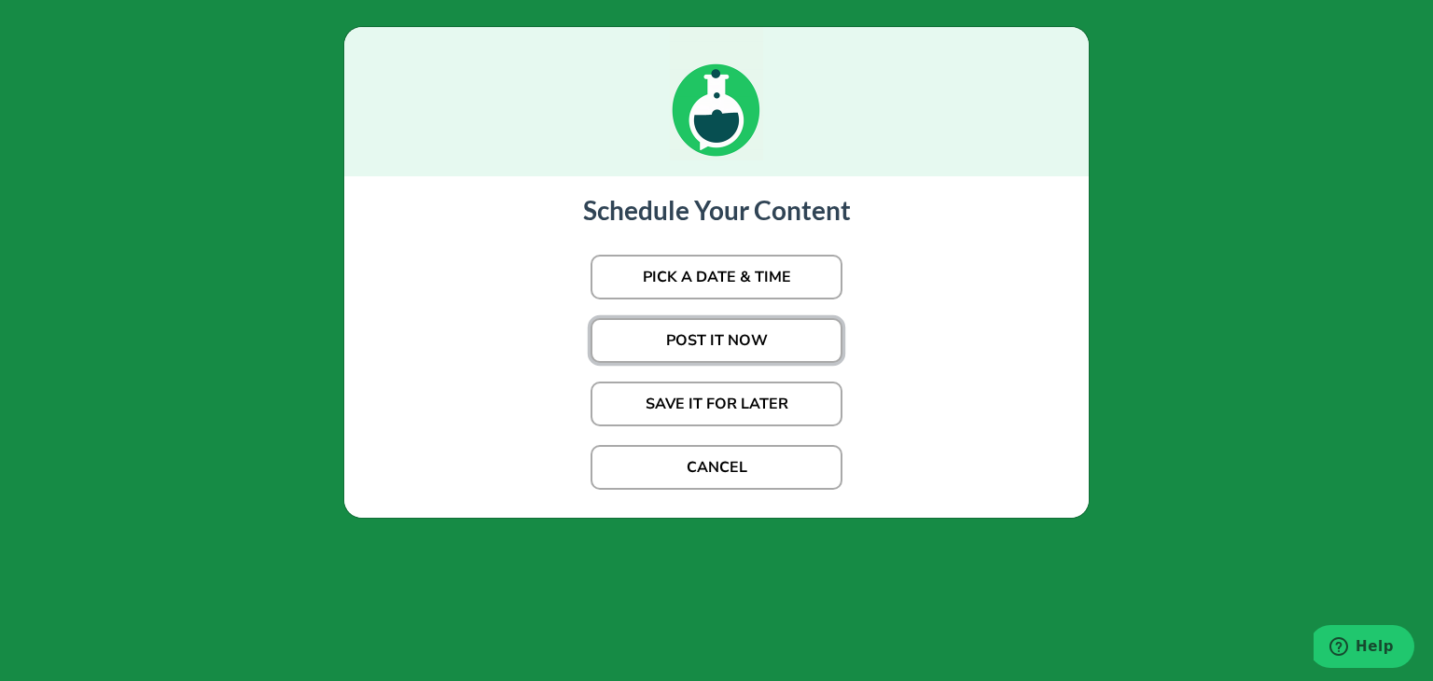
click at [691, 341] on button "POST IT NOW" at bounding box center [717, 340] width 252 height 45
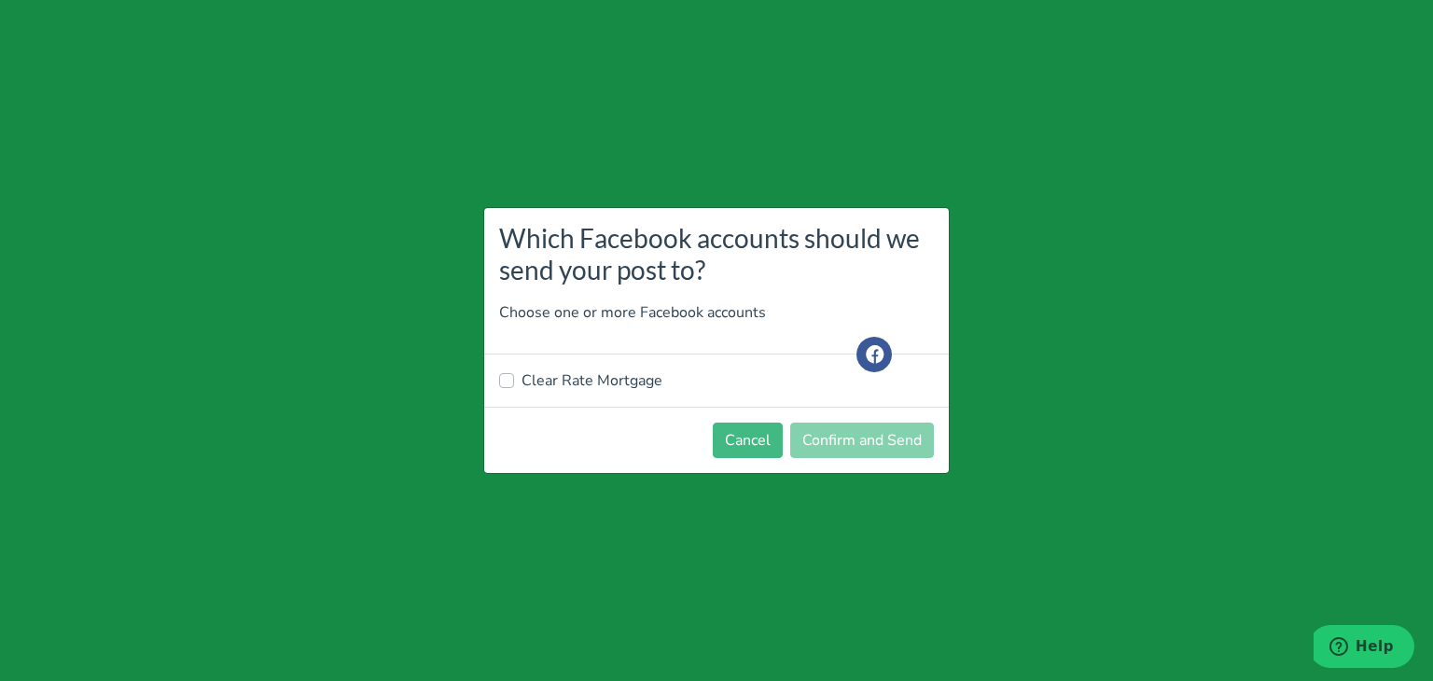
click at [612, 370] on label "Clear Rate Mortgage" at bounding box center [592, 381] width 141 height 22
click at [514, 370] on input "Clear Rate Mortgage" at bounding box center [506, 379] width 15 height 19
checkbox input "true"
click at [852, 442] on button "Confirm and Send" at bounding box center [862, 440] width 144 height 35
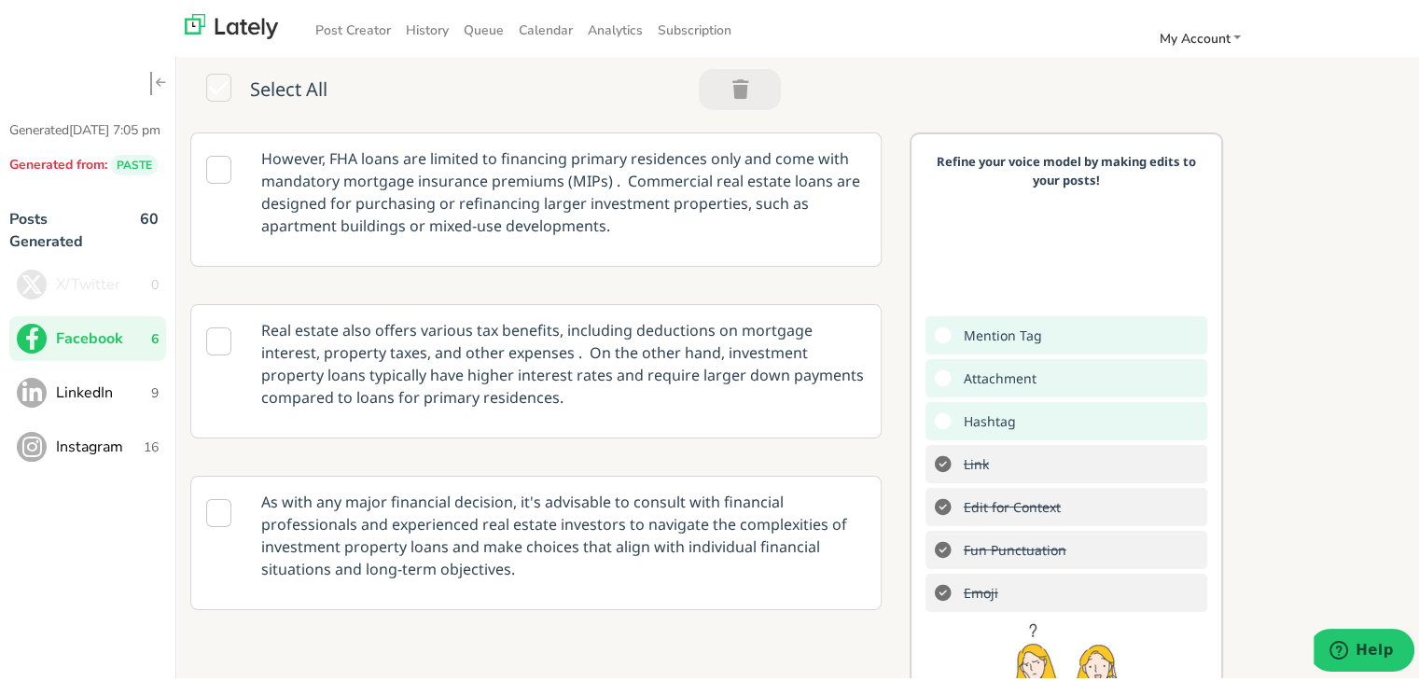
click at [1371, 212] on div "However, FHA loans are limited to financing primary residences only and come wi…" at bounding box center [804, 478] width 1257 height 698
click at [85, 400] on span "LinkedIn" at bounding box center [103, 389] width 95 height 22
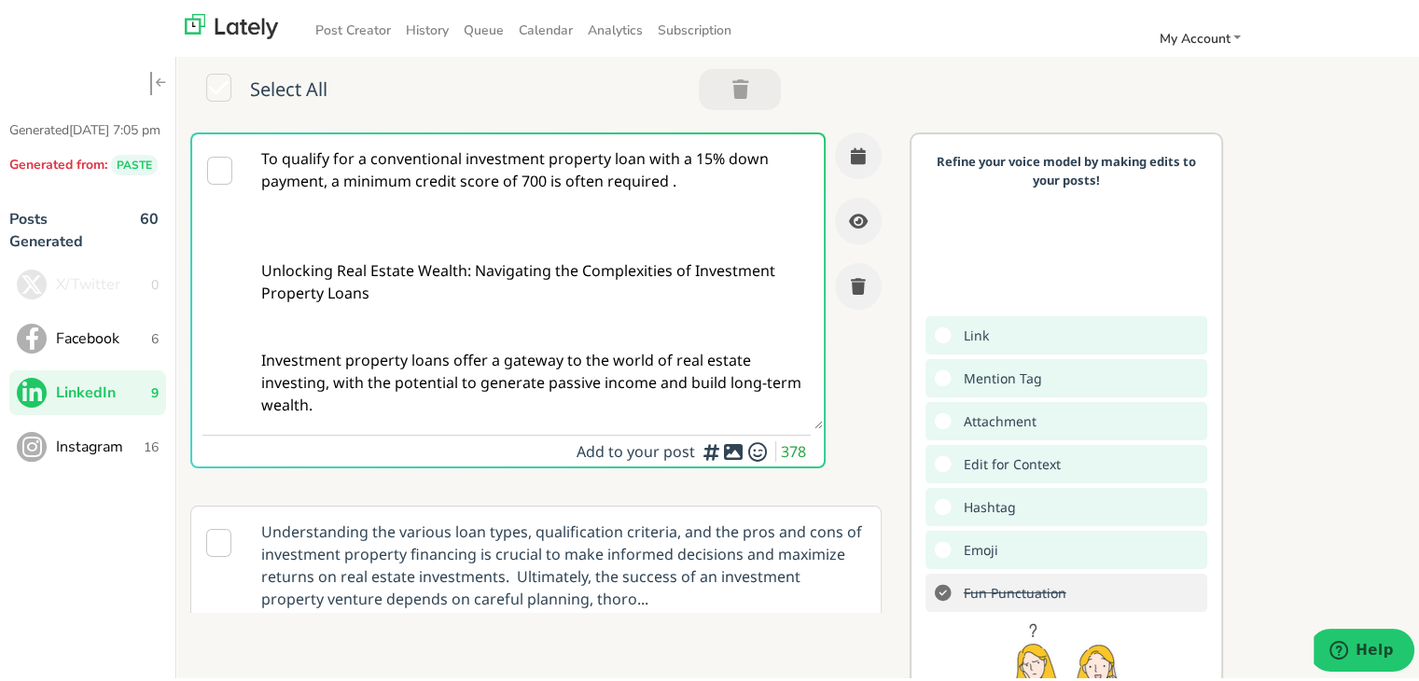
paste textarea "Self-employed in [US_STATE]? Clear Rate Mortgage provides adaptable loan soluti…"
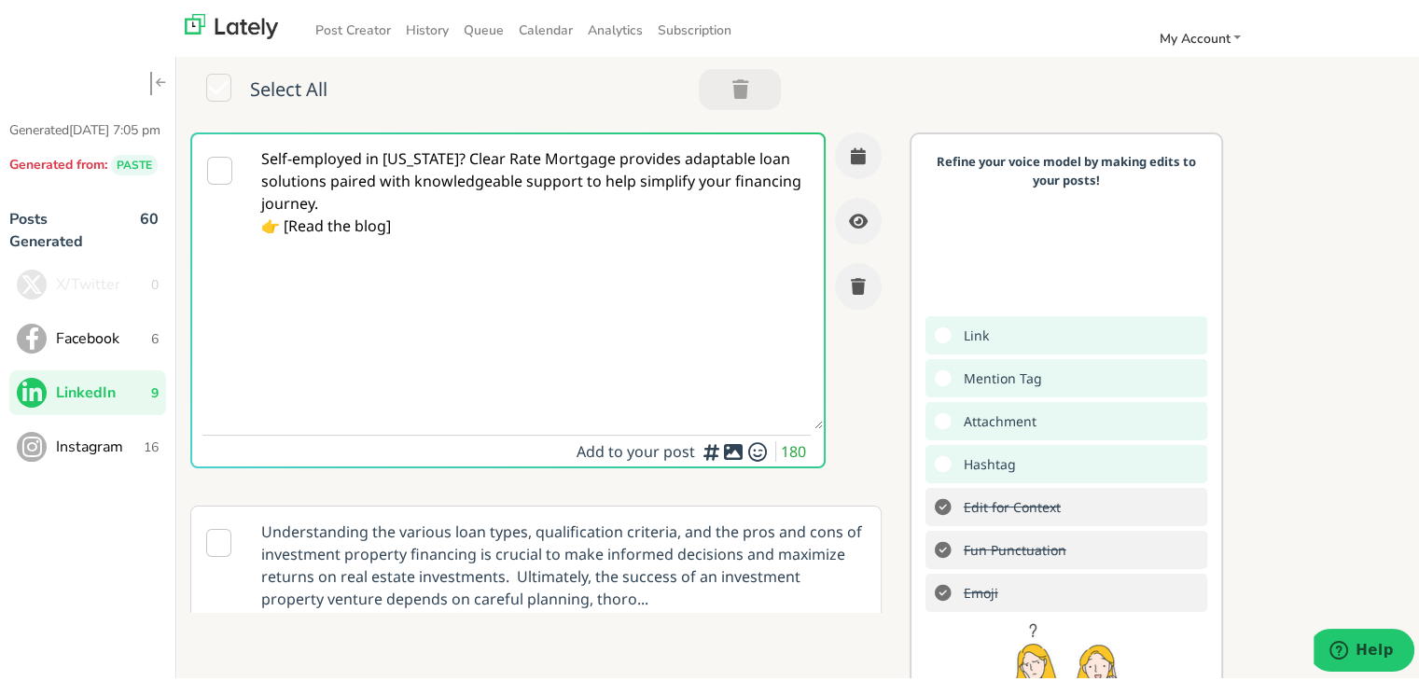
click at [495, 151] on textarea "Self-employed in [US_STATE]? Clear Rate Mortgage provides adaptable loan soluti…" at bounding box center [535, 278] width 575 height 295
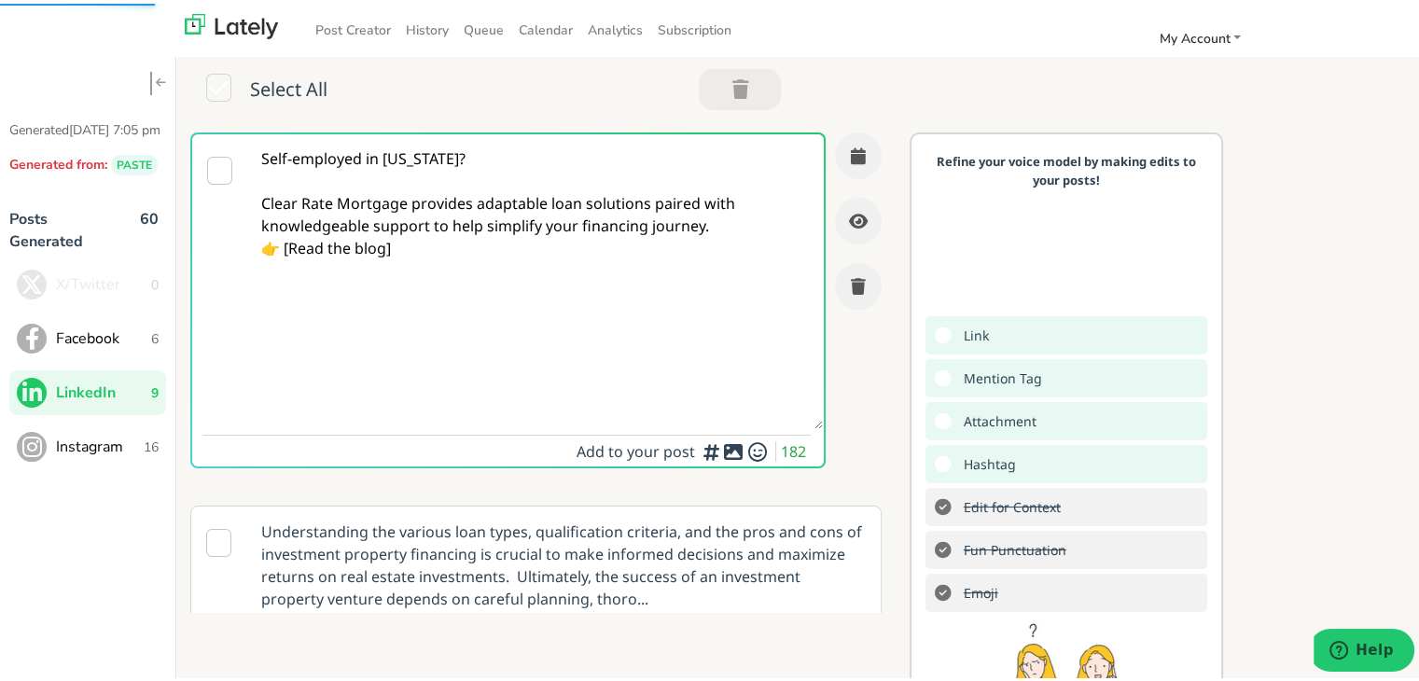
click at [705, 229] on textarea "Self-employed in [US_STATE]? Clear Rate Mortgage provides adaptable loan soluti…" at bounding box center [535, 278] width 575 height 295
click at [287, 270] on textarea "Self-employed in [US_STATE]? Clear Rate Mortgage provides adaptable loan soluti…" at bounding box center [535, 278] width 575 height 295
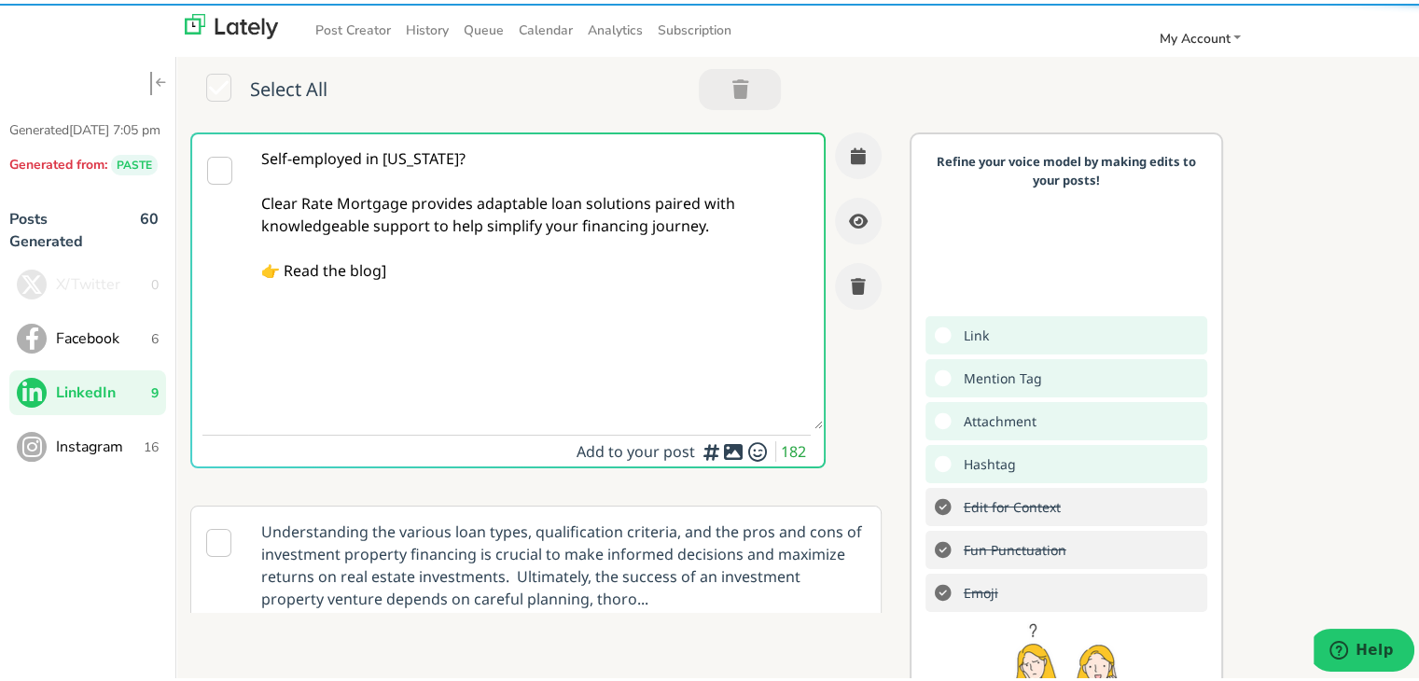
click at [434, 263] on textarea "Self-employed in [US_STATE]? Clear Rate Mortgage provides adaptable loan soluti…" at bounding box center [535, 278] width 575 height 295
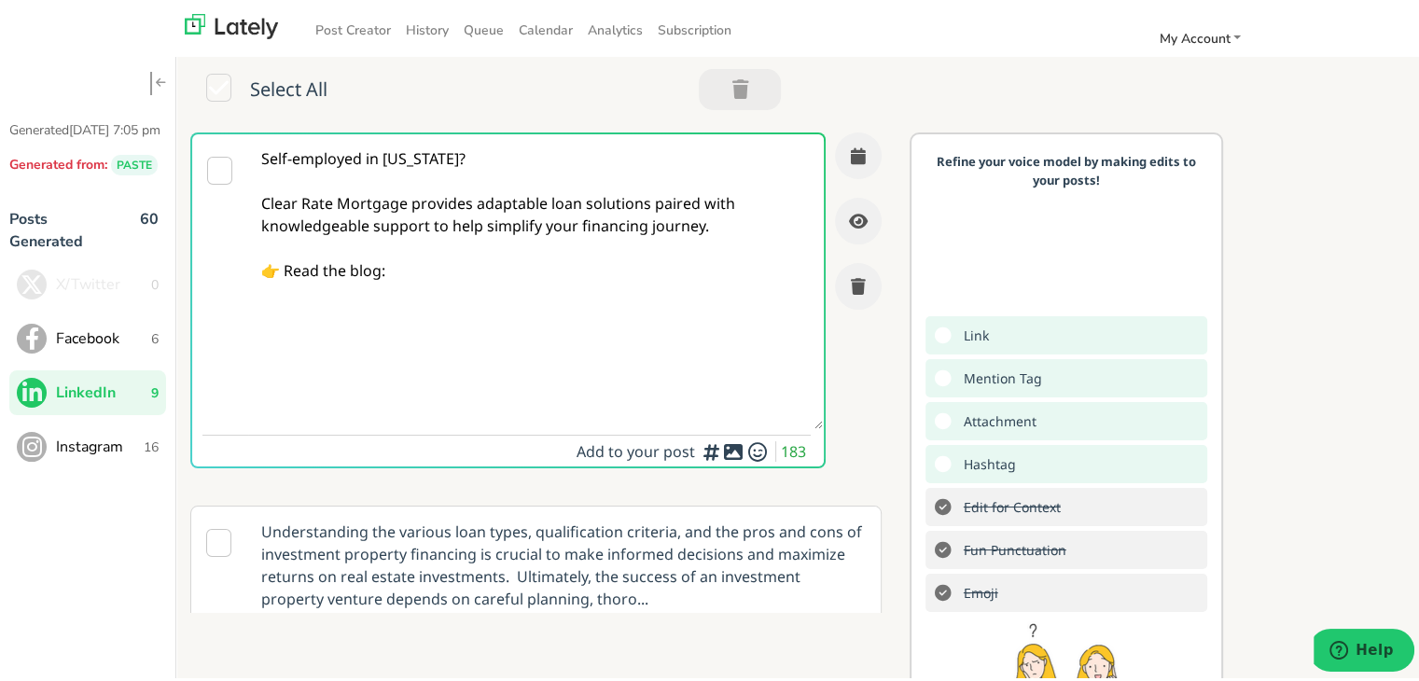
paste textarea "[URL][DOMAIN_NAME]"
type textarea "Self-employed in [US_STATE]? Clear Rate Mortgage provides adaptable loan soluti…"
click at [478, 312] on textarea "Self-employed in [US_STATE]? Clear Rate Mortgage provides adaptable loan soluti…" at bounding box center [535, 278] width 575 height 295
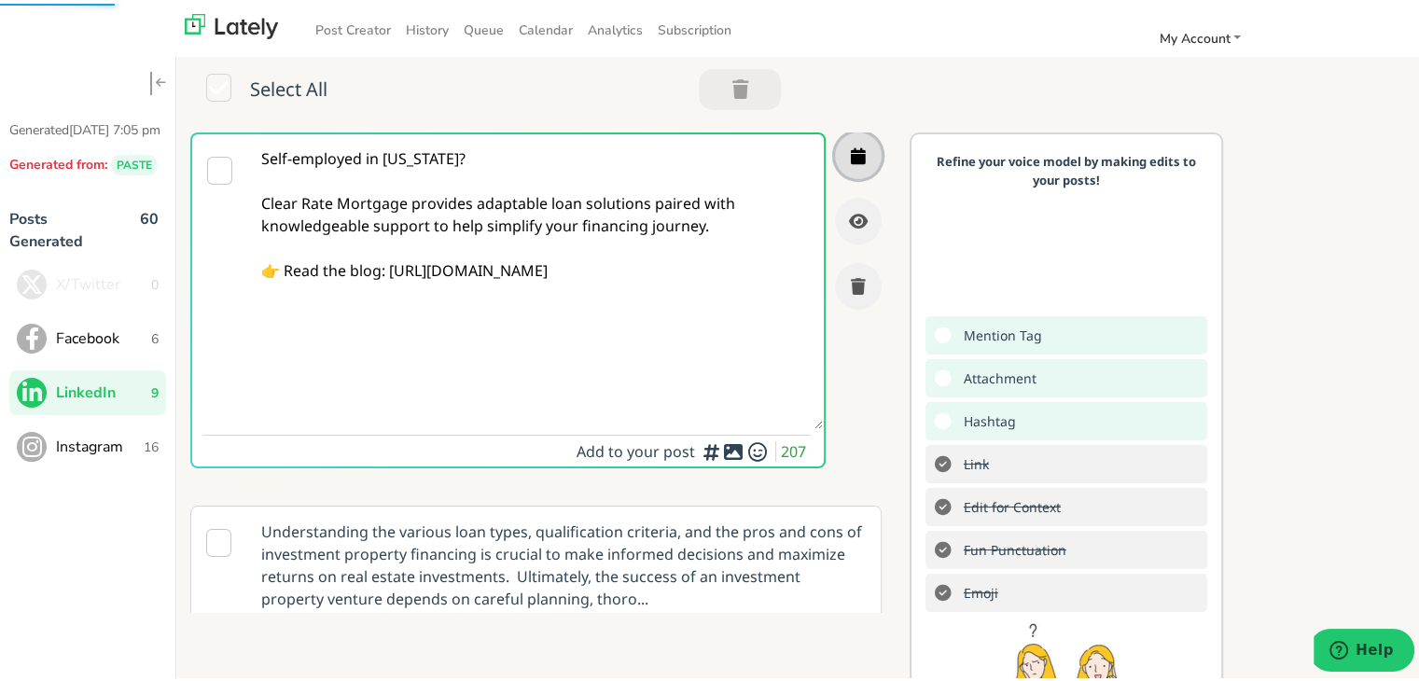
click at [851, 151] on icon "button" at bounding box center [858, 152] width 15 height 17
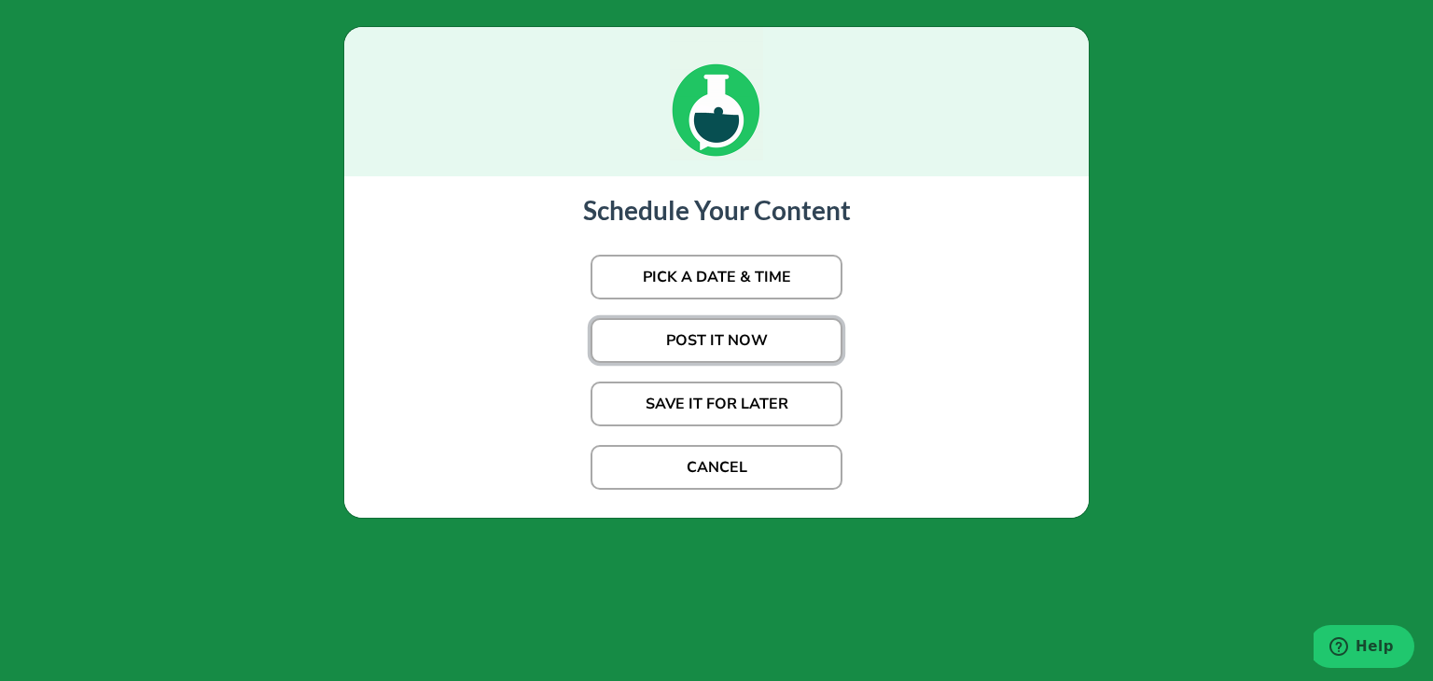
click at [679, 338] on button "POST IT NOW" at bounding box center [717, 340] width 252 height 45
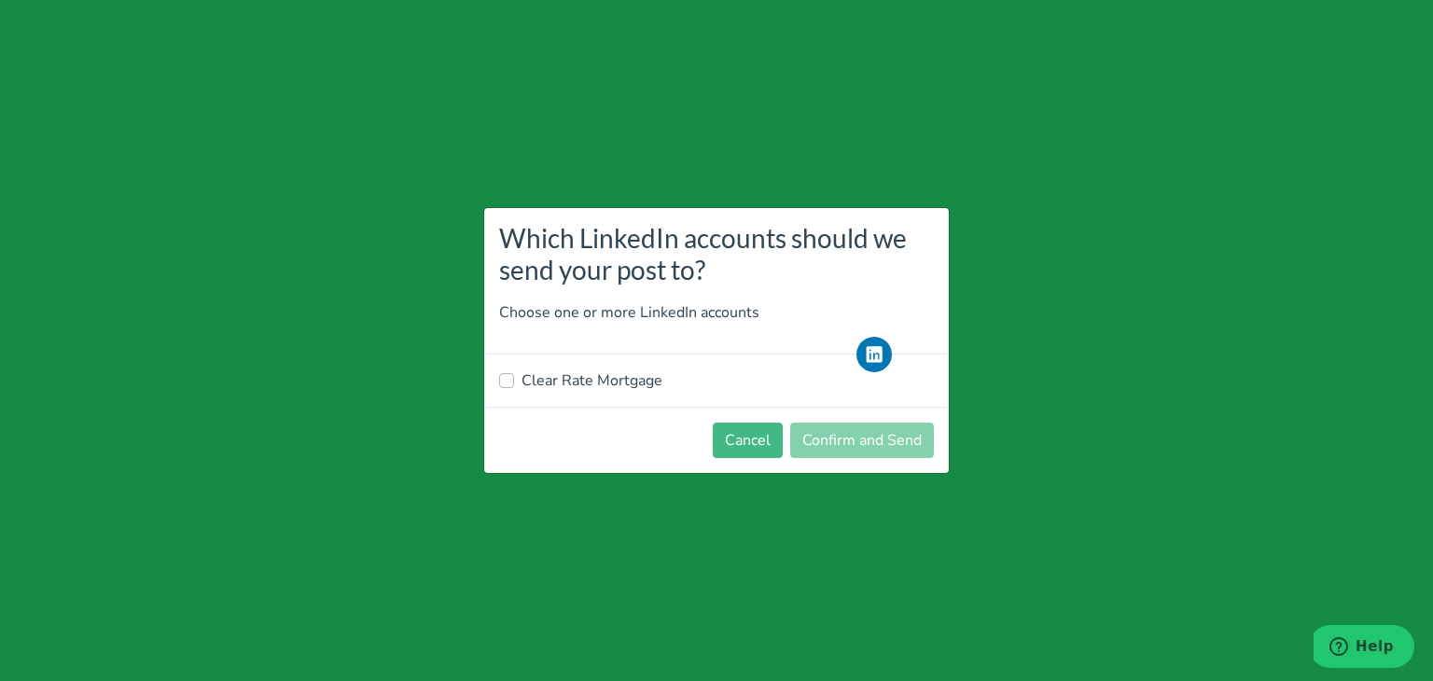
click at [642, 373] on label "Clear Rate Mortgage" at bounding box center [592, 381] width 141 height 22
click at [514, 373] on input "Clear Rate Mortgage" at bounding box center [506, 379] width 15 height 19
checkbox input "true"
click at [876, 444] on button "Confirm and Send" at bounding box center [862, 440] width 144 height 35
